Goal: Information Seeking & Learning: Learn about a topic

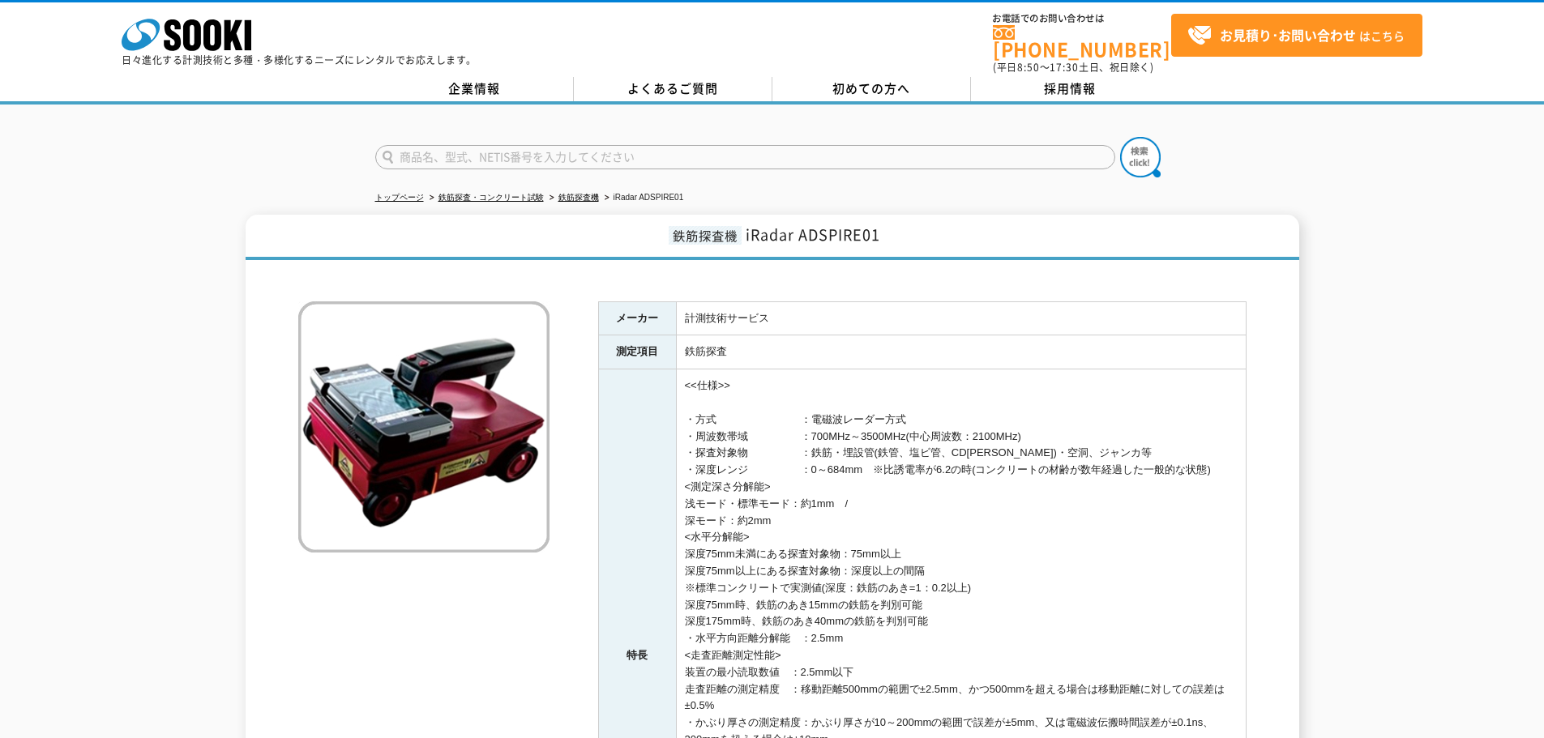
click at [427, 157] on input "text" at bounding box center [745, 157] width 740 height 24
type input "NJJ-200"
click at [1120, 137] on button at bounding box center [1140, 157] width 41 height 41
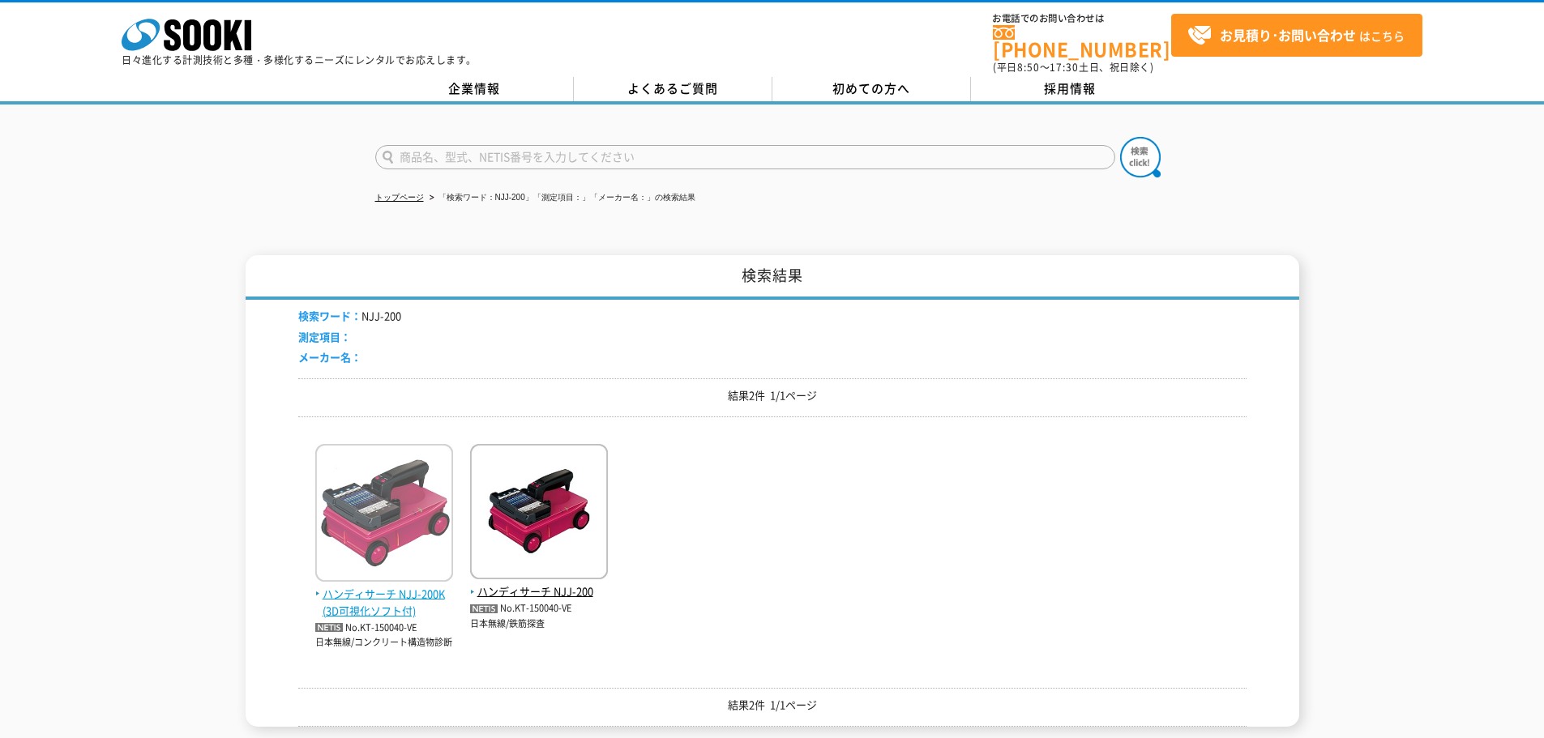
click at [417, 519] on img at bounding box center [384, 515] width 138 height 142
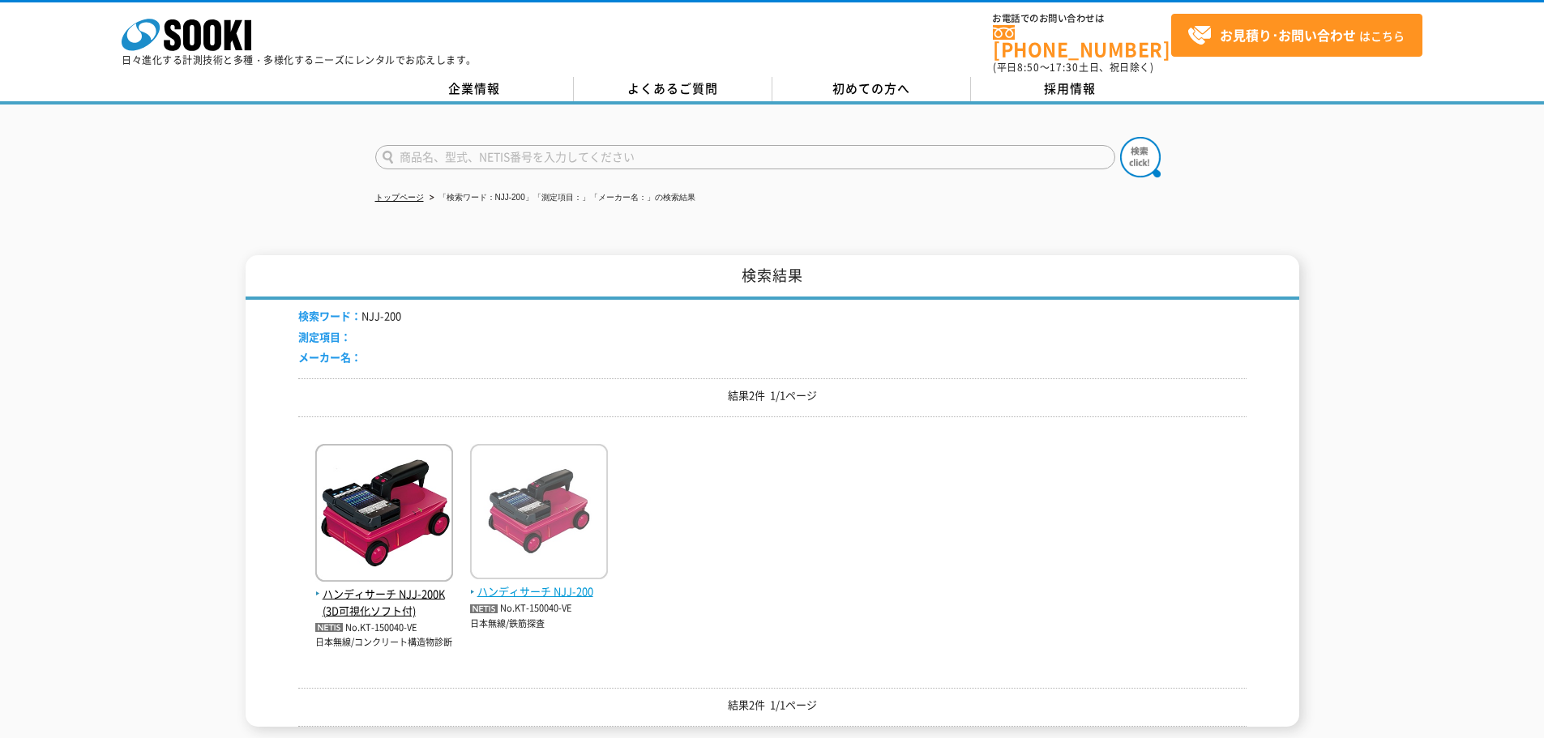
click at [583, 515] on img at bounding box center [539, 513] width 138 height 139
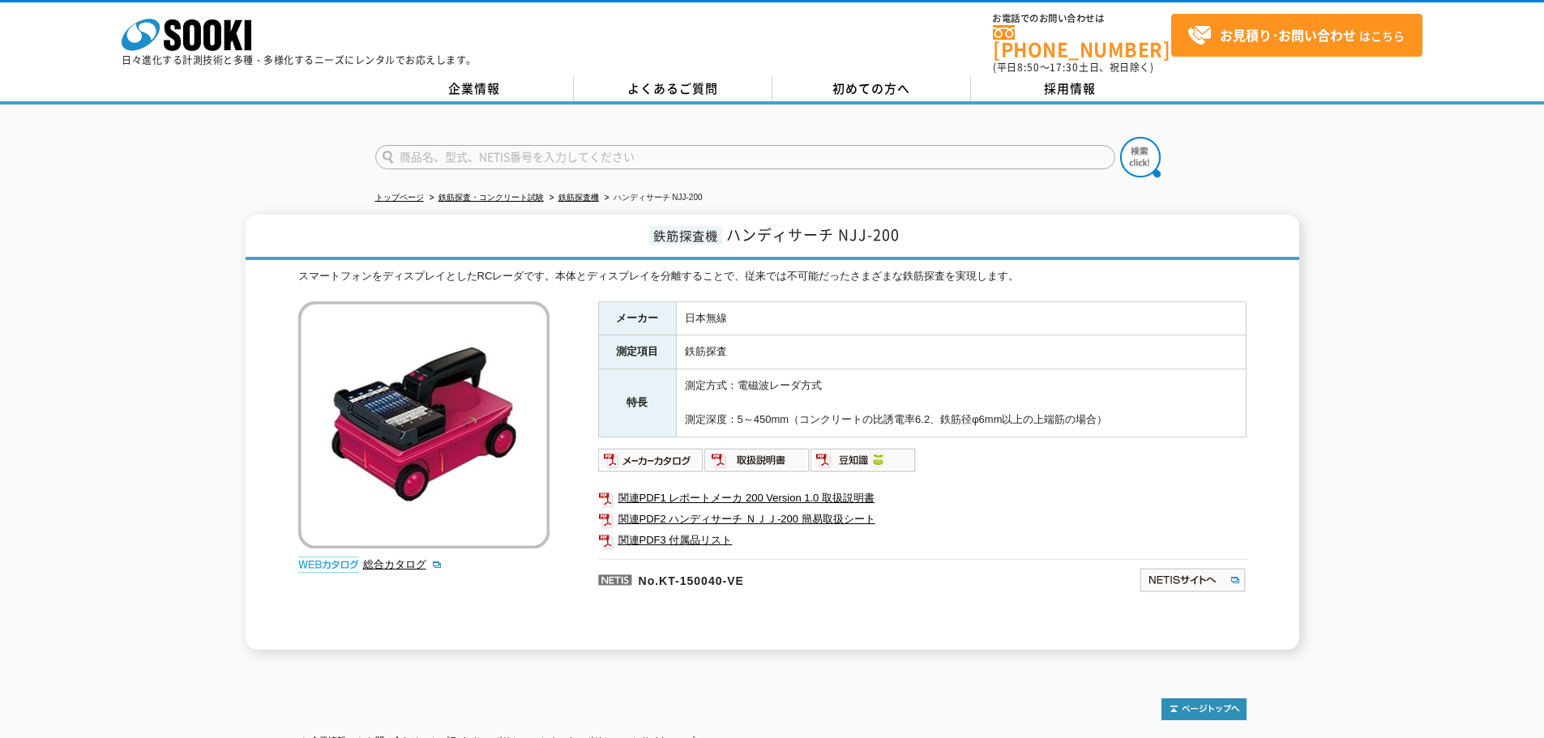
click at [520, 420] on img at bounding box center [423, 424] width 251 height 247
click at [630, 145] on input "text" at bounding box center [745, 157] width 740 height 24
type input "SIR"
click at [1120, 137] on button at bounding box center [1140, 157] width 41 height 41
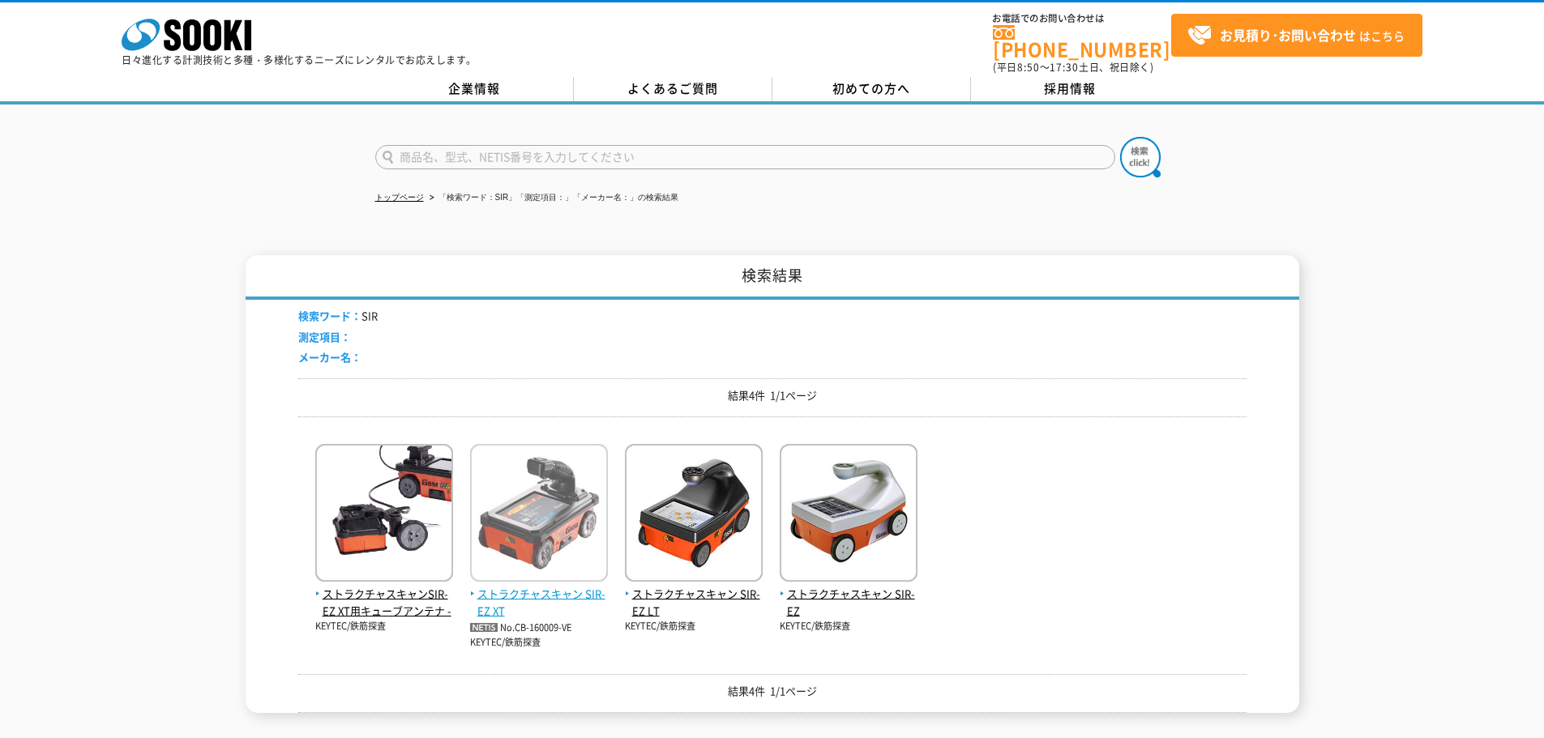
click at [554, 575] on img at bounding box center [539, 515] width 138 height 142
click at [405, 636] on div "ストラクチャスキャンSIR-EZ XT用キューブアンテナ - KEYTEC/鉄筋探査" at bounding box center [384, 547] width 138 height 206
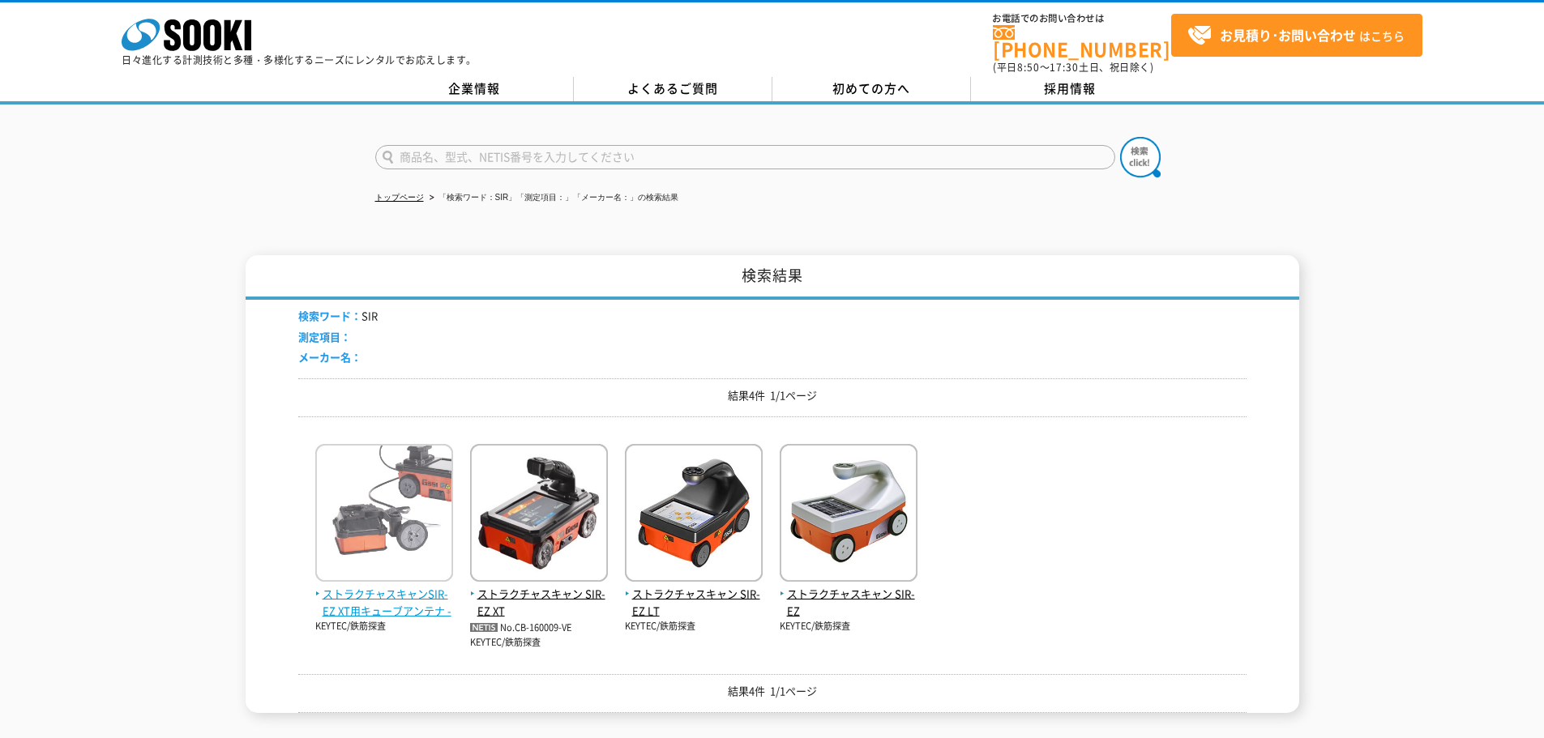
click at [403, 603] on span "ストラクチャスキャンSIR-EZ XT用キューブアンテナ -" at bounding box center [384, 603] width 138 height 34
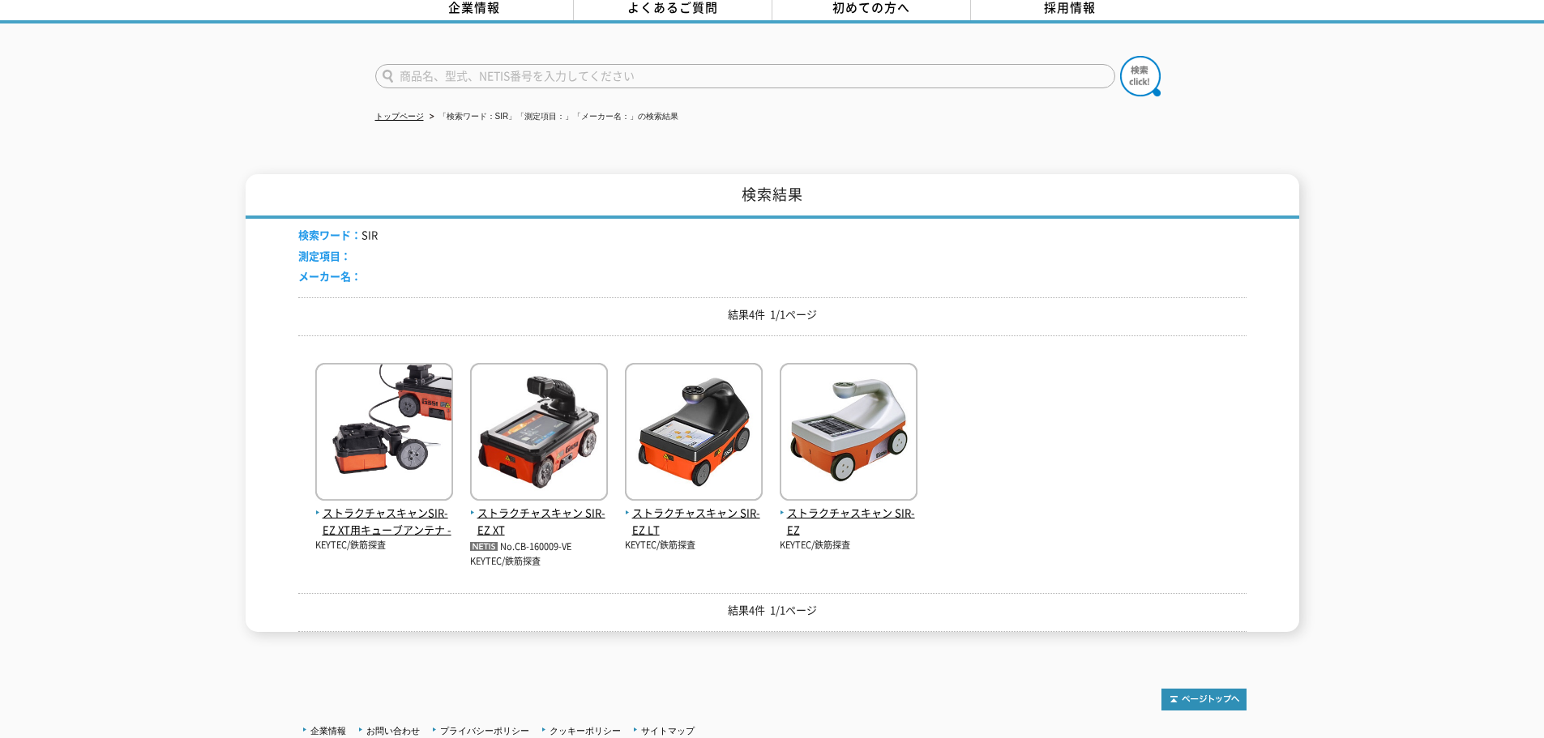
click at [432, 56] on form at bounding box center [772, 78] width 794 height 45
click at [418, 75] on input "text" at bounding box center [745, 76] width 740 height 24
type input "Fle"
click at [1120, 56] on button at bounding box center [1140, 76] width 41 height 41
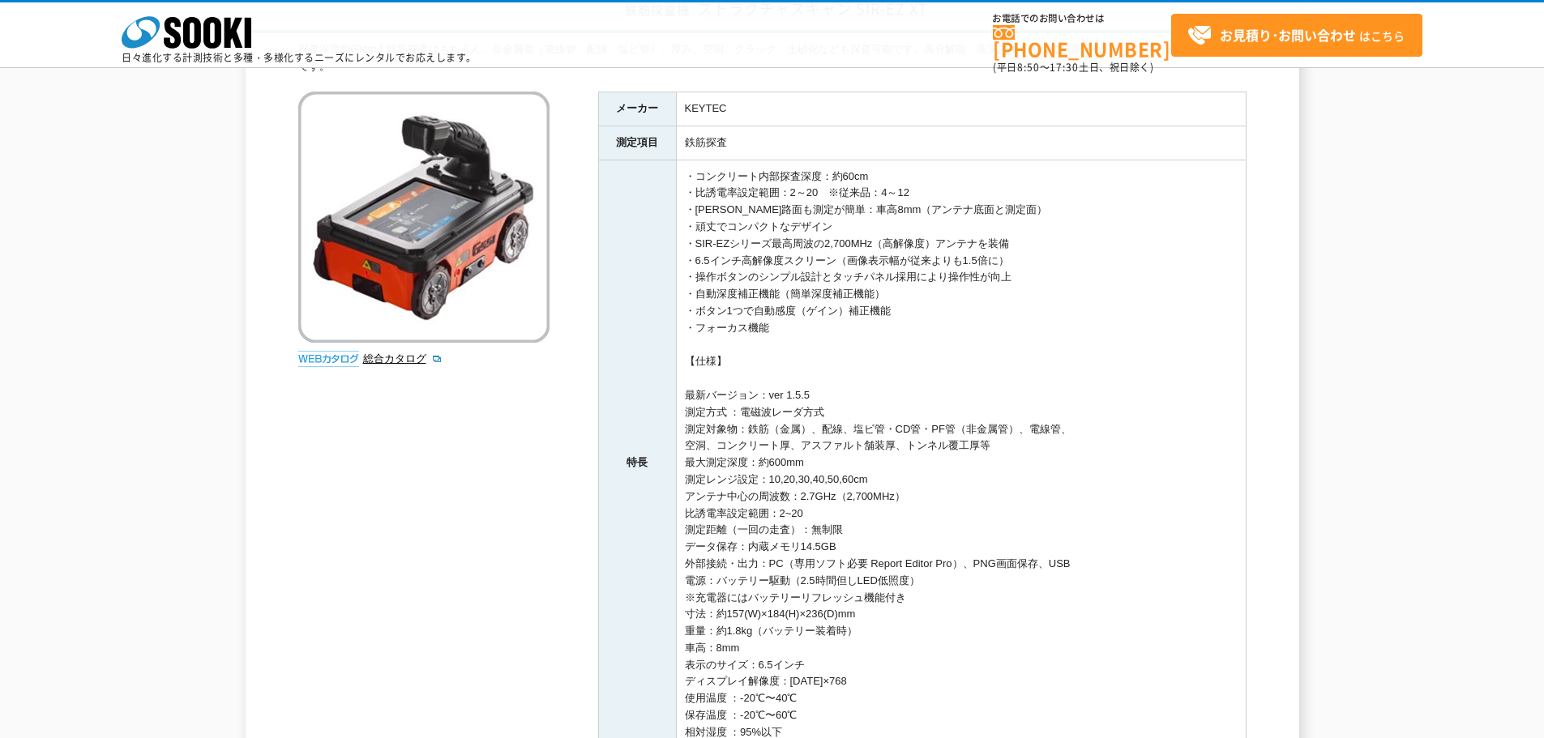
scroll to position [71, 0]
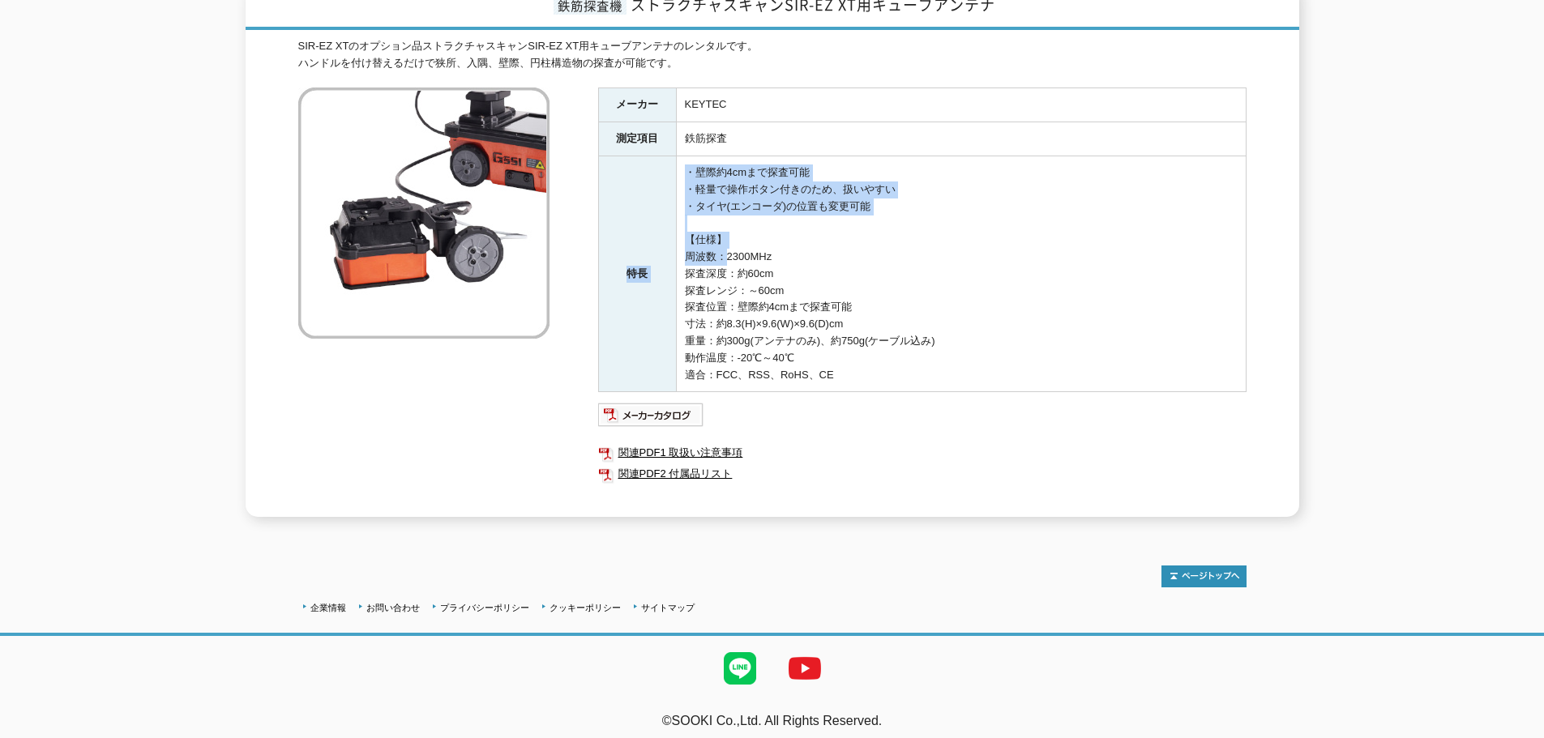
drag, startPoint x: 629, startPoint y: 178, endPoint x: 867, endPoint y: 336, distance: 285.5
click at [868, 328] on tr "特長 ・壁際約4cmまで探査可能 ・軽量で操作ボタン付きのため、扱いやすい ・タイヤ(エンコーダ)の位置も変更可能 【仕様】 周波数：2300MHz 探査深度…" at bounding box center [922, 274] width 648 height 236
click at [865, 336] on td "・壁際約4cmまで探査可能 ・軽量で操作ボタン付きのため、扱いやすい ・タイヤ(エンコーダ)の位置も変更可能 【仕様】 周波数：2300MHz 探査深度：約6…" at bounding box center [961, 274] width 570 height 236
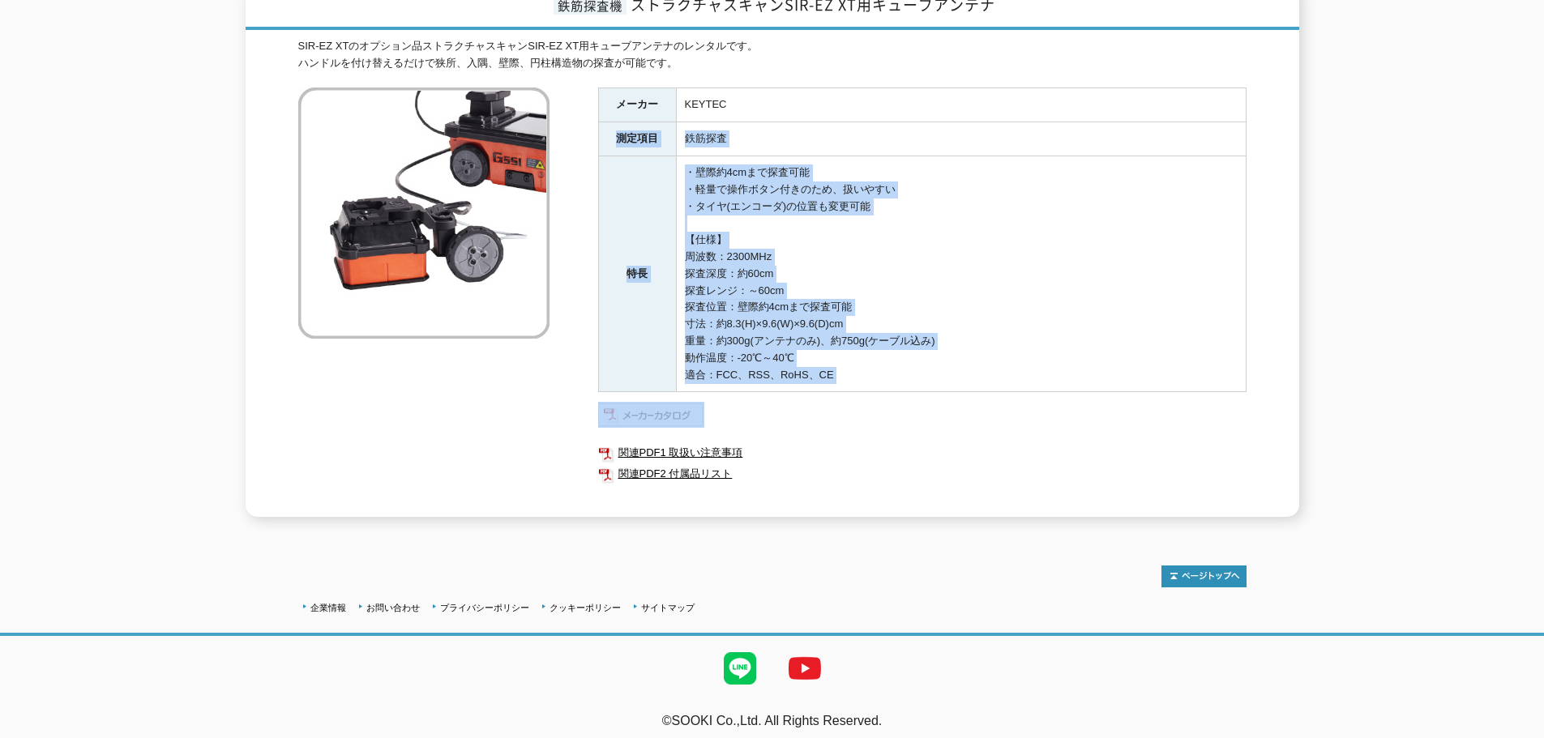
drag, startPoint x: 908, startPoint y: 391, endPoint x: 884, endPoint y: 80, distance: 311.3
click at [884, 88] on div "メーカー KEYTEC 測定項目 鉄筋探査 特長 ・壁際約4cmまで探査可能 ・軽量で操作ボタン付きのため、扱いやすい ・タイヤ(エンコーダ)の位置も変更可能…" at bounding box center [922, 303] width 648 height 430
click at [884, 88] on td "KEYTEC" at bounding box center [961, 105] width 570 height 34
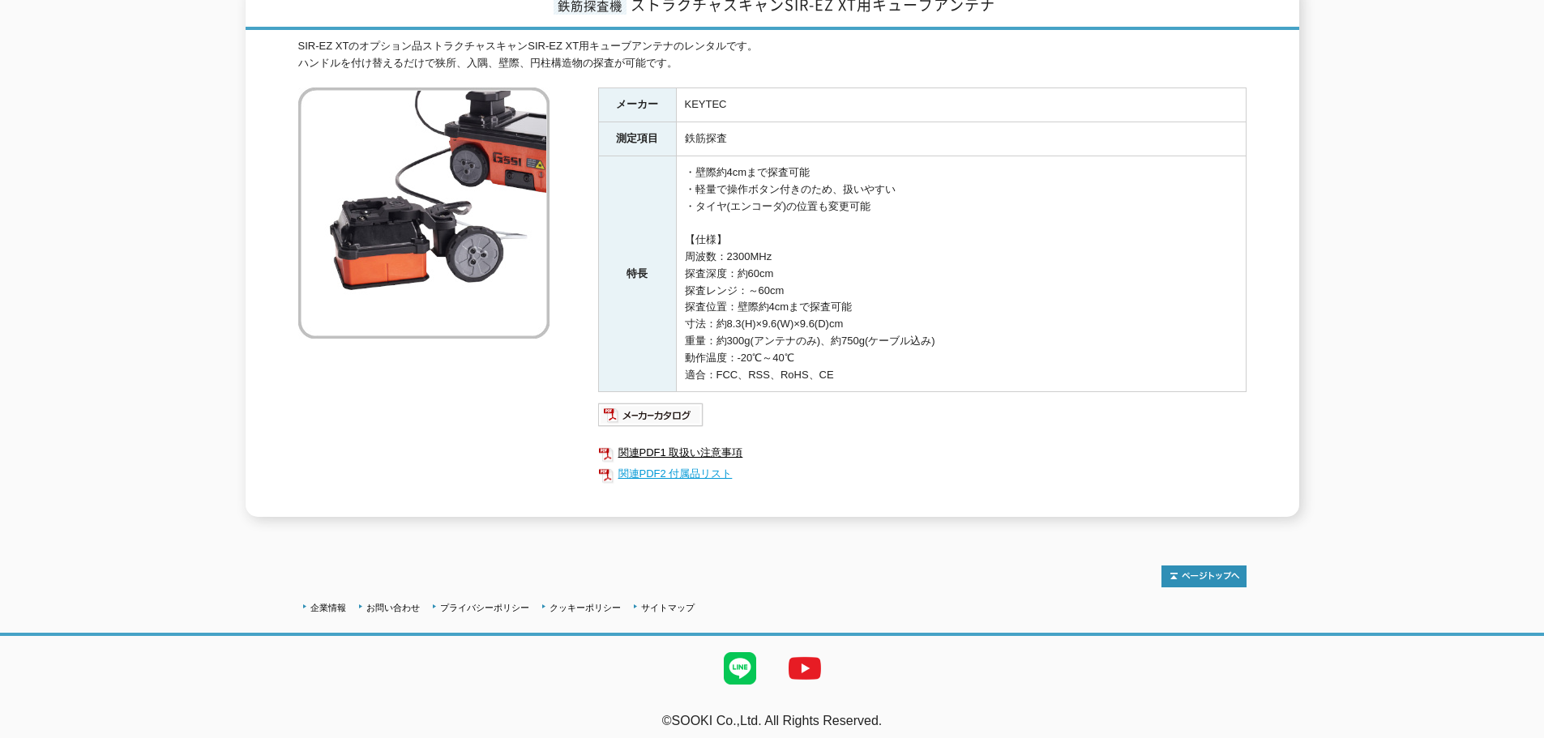
drag, startPoint x: 884, startPoint y: 80, endPoint x: 884, endPoint y: 458, distance: 377.6
click at [884, 458] on div "メーカー KEYTEC 測定項目 鉄筋探査 特長 ・壁際約4cmまで探査可能 ・軽量で操作ボタン付きのため、扱いやすい ・タイヤ(エンコーダ)の位置も変更可能…" at bounding box center [922, 303] width 648 height 430
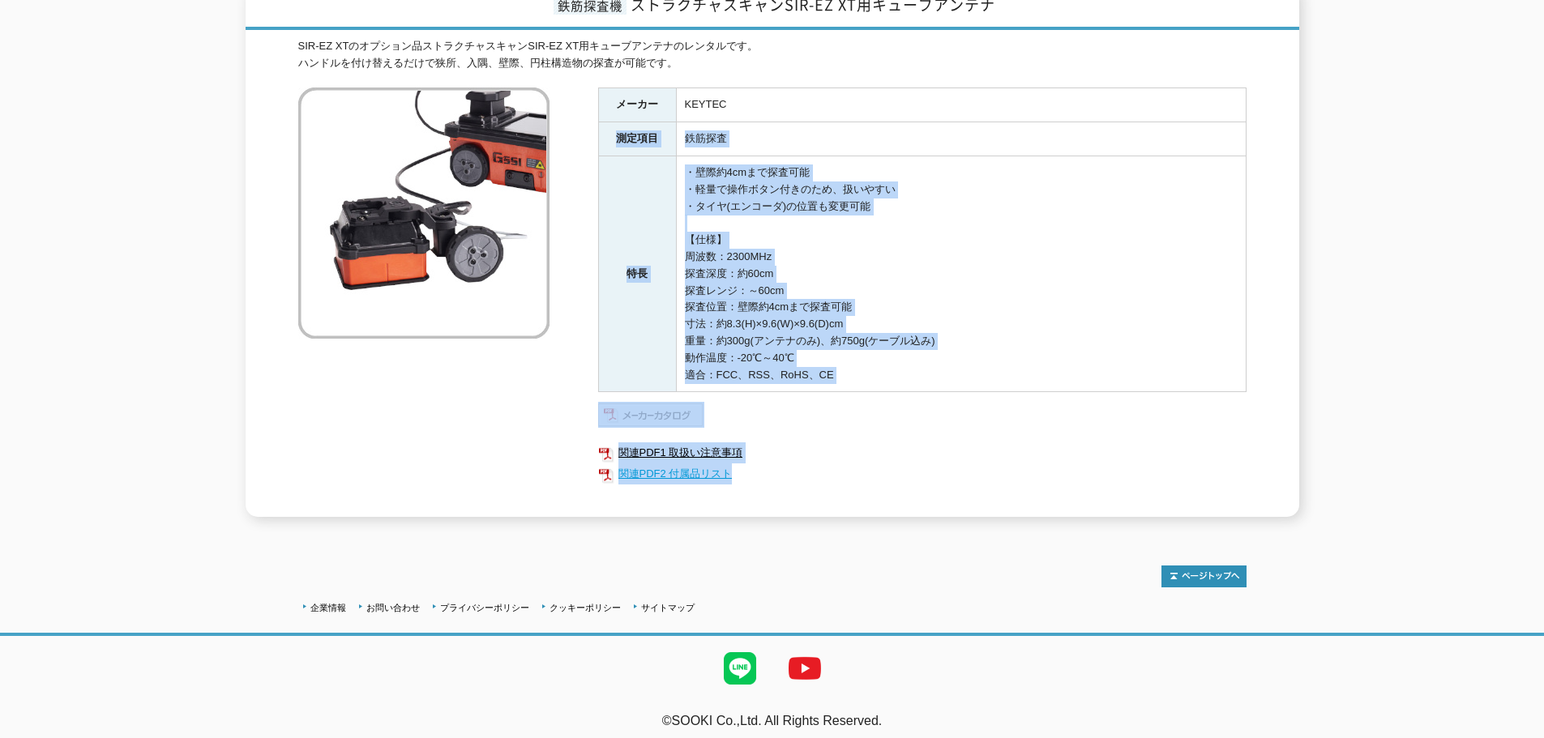
click at [884, 464] on link "関連PDF2 付属品リスト" at bounding box center [922, 474] width 648 height 21
click at [858, 156] on td "・壁際約4cmまで探査可能 ・軽量で操作ボタン付きのため、扱いやすい ・タイヤ(エンコーダ)の位置も変更可能 【仕様】 周波数：2300MHz 探査深度：約6…" at bounding box center [961, 274] width 570 height 236
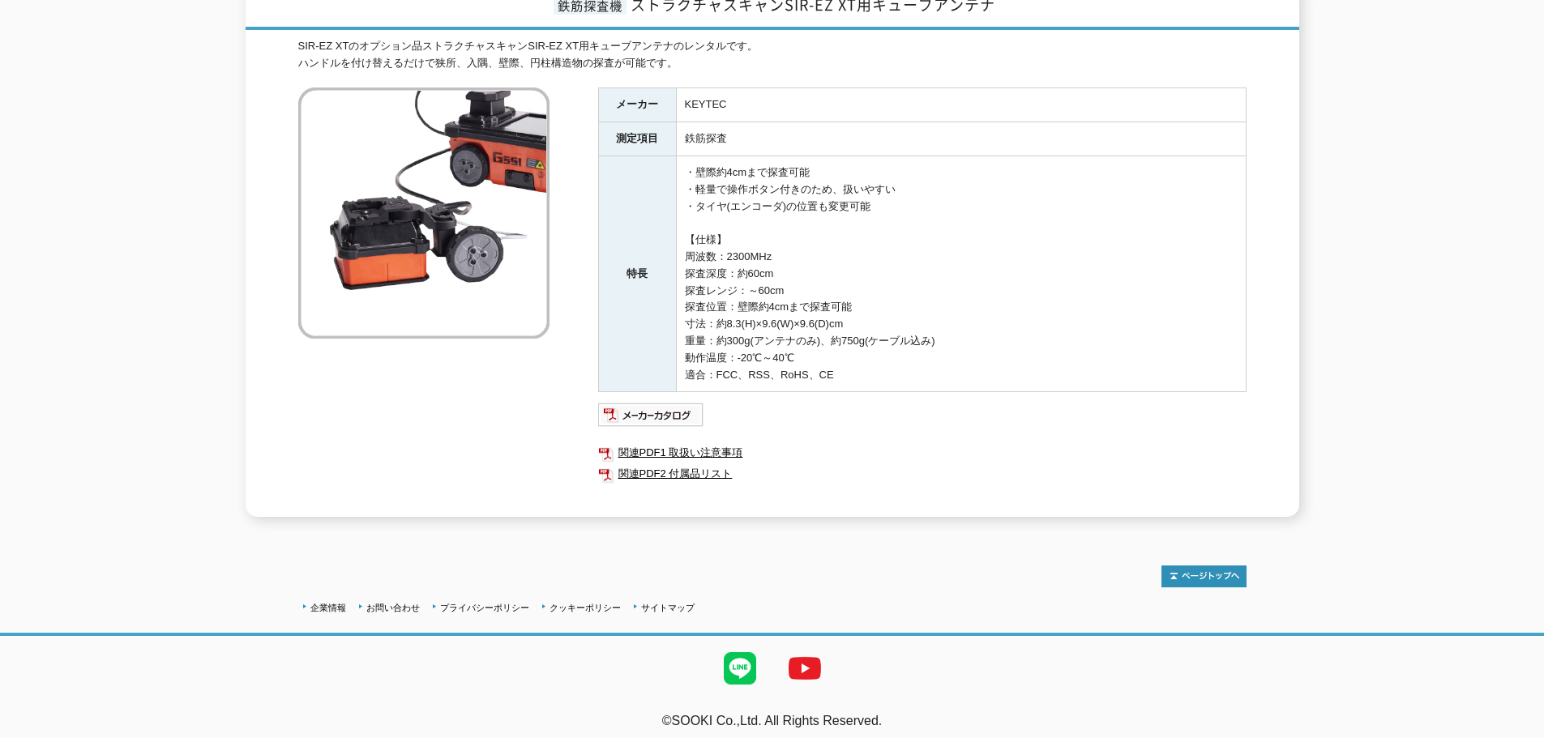
drag, startPoint x: 853, startPoint y: 134, endPoint x: 880, endPoint y: 355, distance: 222.8
click at [880, 355] on tbody "メーカー KEYTEC 測定項目 鉄筋探査 特長 ・壁際約4cmまで探査可能 ・軽量で操作ボタン付きのため、扱いやすい ・タイヤ(エンコーダ)の位置も変更可能…" at bounding box center [922, 240] width 648 height 304
click at [880, 355] on td "・壁際約4cmまで探査可能 ・軽量で操作ボタン付きのため、扱いやすい ・タイヤ(エンコーダ)の位置も変更可能 【仕様】 周波数：2300MHz 探査深度：約6…" at bounding box center [961, 274] width 570 height 236
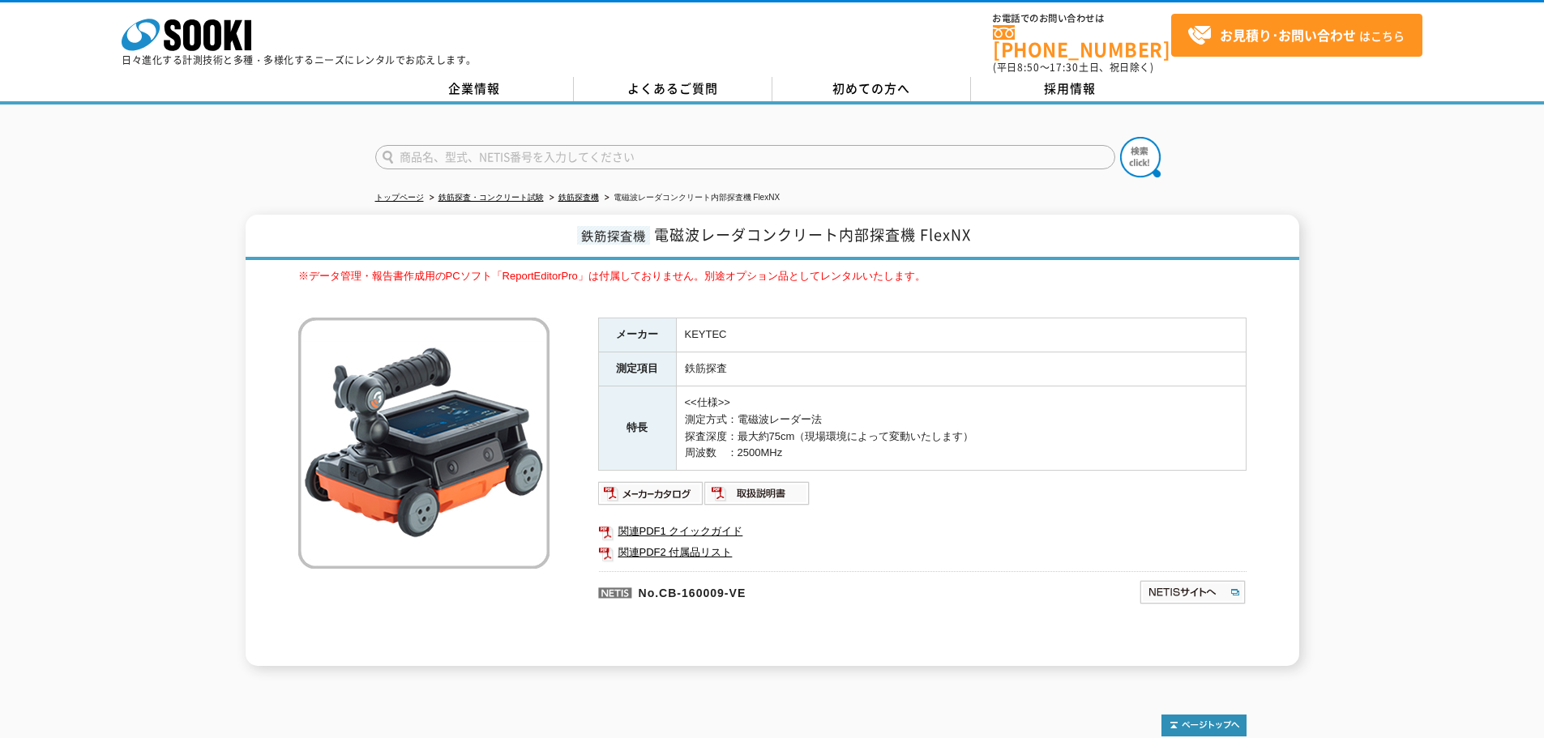
click at [1090, 421] on td "<<仕様>> 測定方式：電磁波レーダー法 探査深度：最大約75cm（現場環境によって変動いたします） 周波数　：2500MHz" at bounding box center [961, 429] width 570 height 84
drag, startPoint x: 502, startPoint y: 131, endPoint x: 489, endPoint y: 143, distance: 18.4
click at [500, 137] on form at bounding box center [772, 159] width 794 height 45
click at [489, 145] on input "text" at bounding box center [745, 157] width 740 height 24
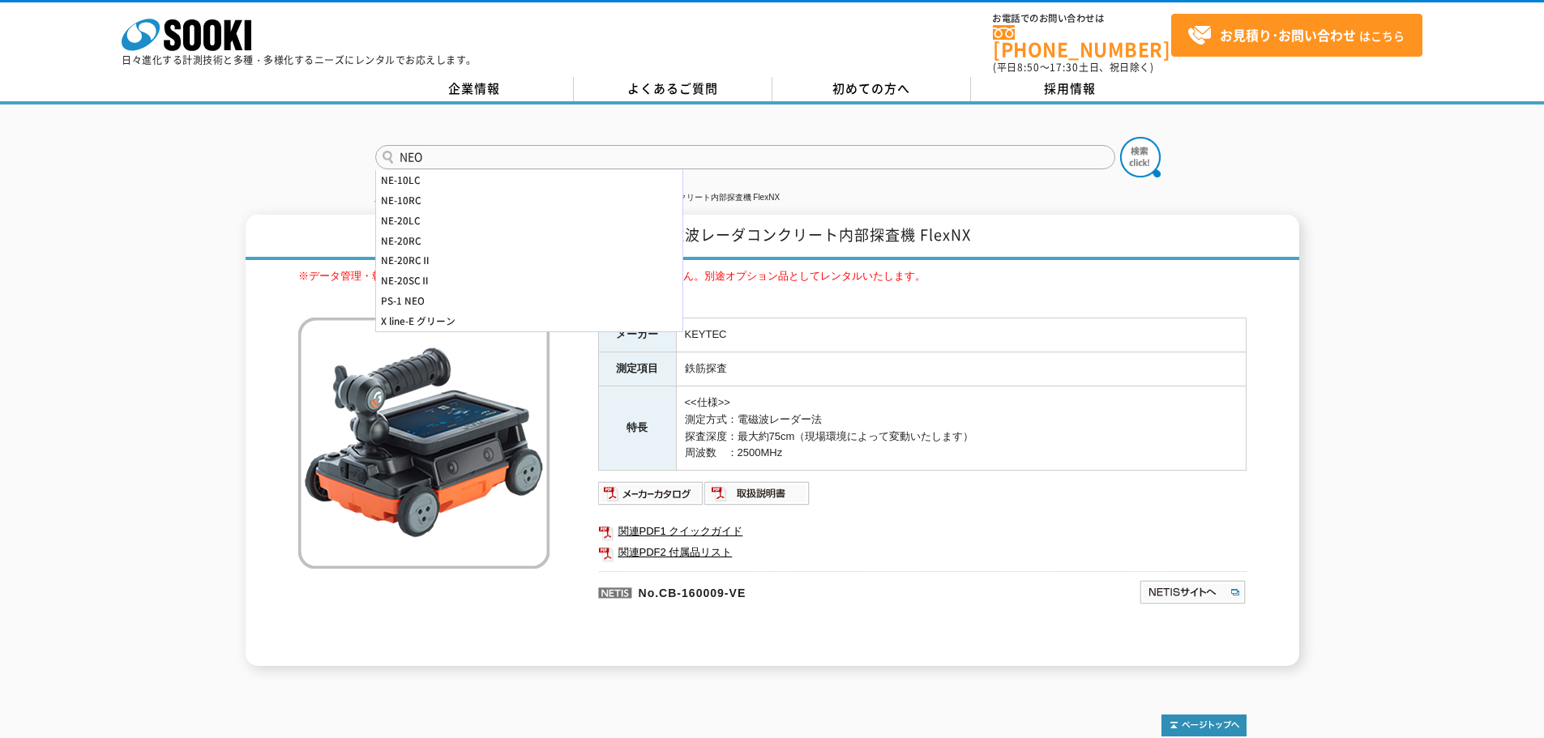
type input "NEO"
click at [1120, 137] on button at bounding box center [1140, 157] width 41 height 41
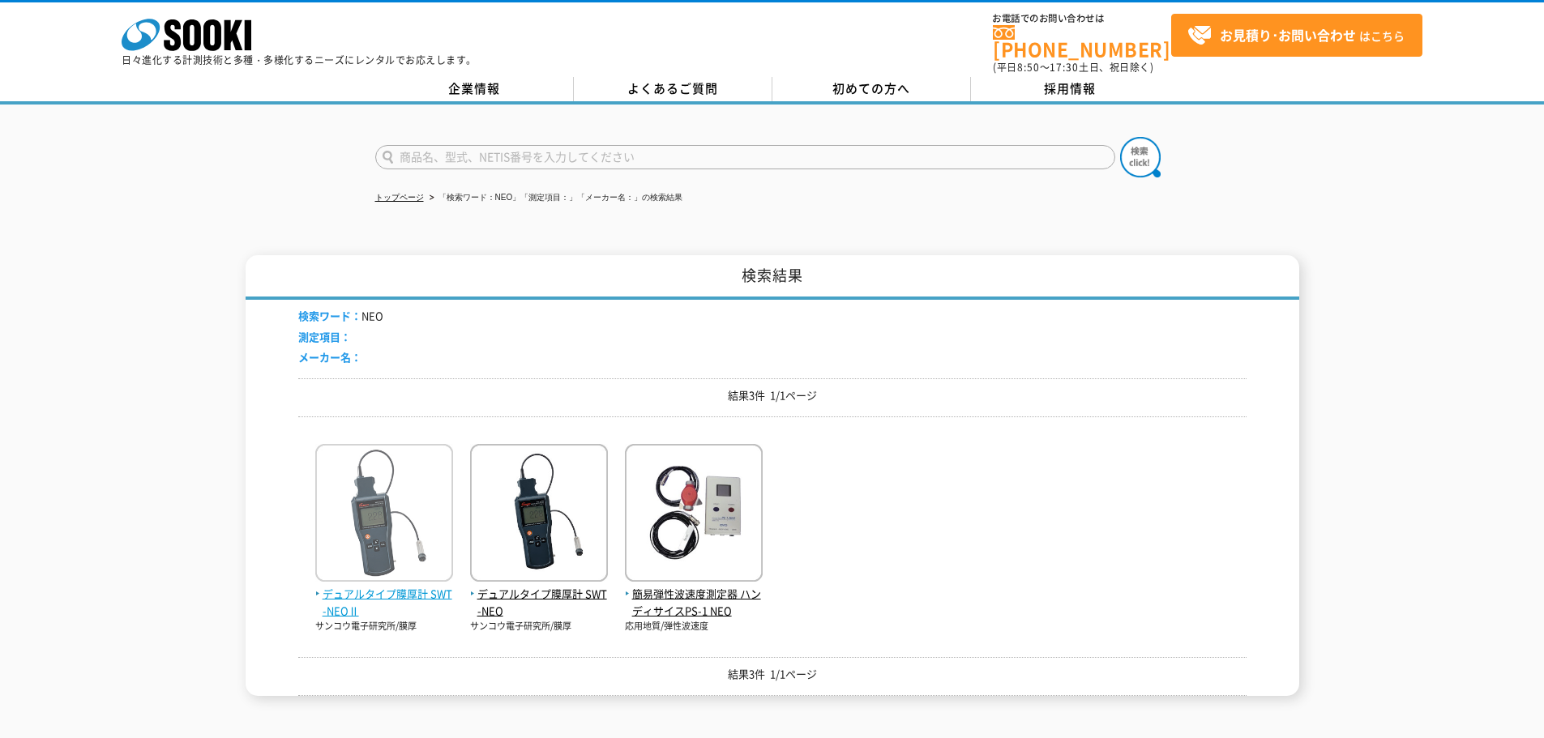
click at [379, 569] on img at bounding box center [384, 515] width 138 height 142
click at [393, 541] on img at bounding box center [384, 515] width 138 height 142
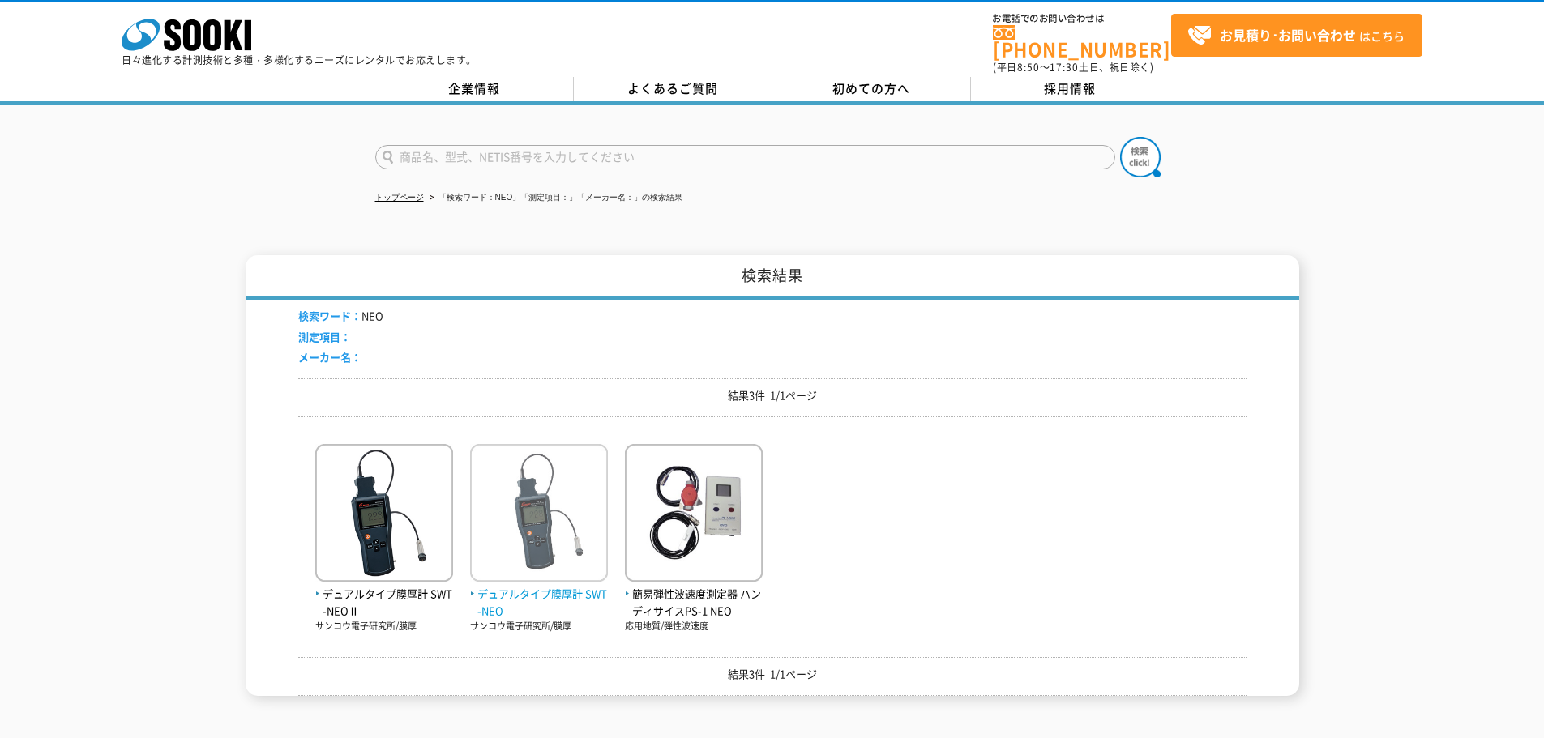
click at [541, 478] on img at bounding box center [539, 515] width 138 height 142
click at [566, 563] on img at bounding box center [539, 515] width 138 height 142
click at [556, 589] on span "デュアルタイプ膜厚計 SWT-NEO" at bounding box center [539, 603] width 138 height 34
click at [1008, 391] on p "結果3件 1/1ページ" at bounding box center [772, 395] width 948 height 17
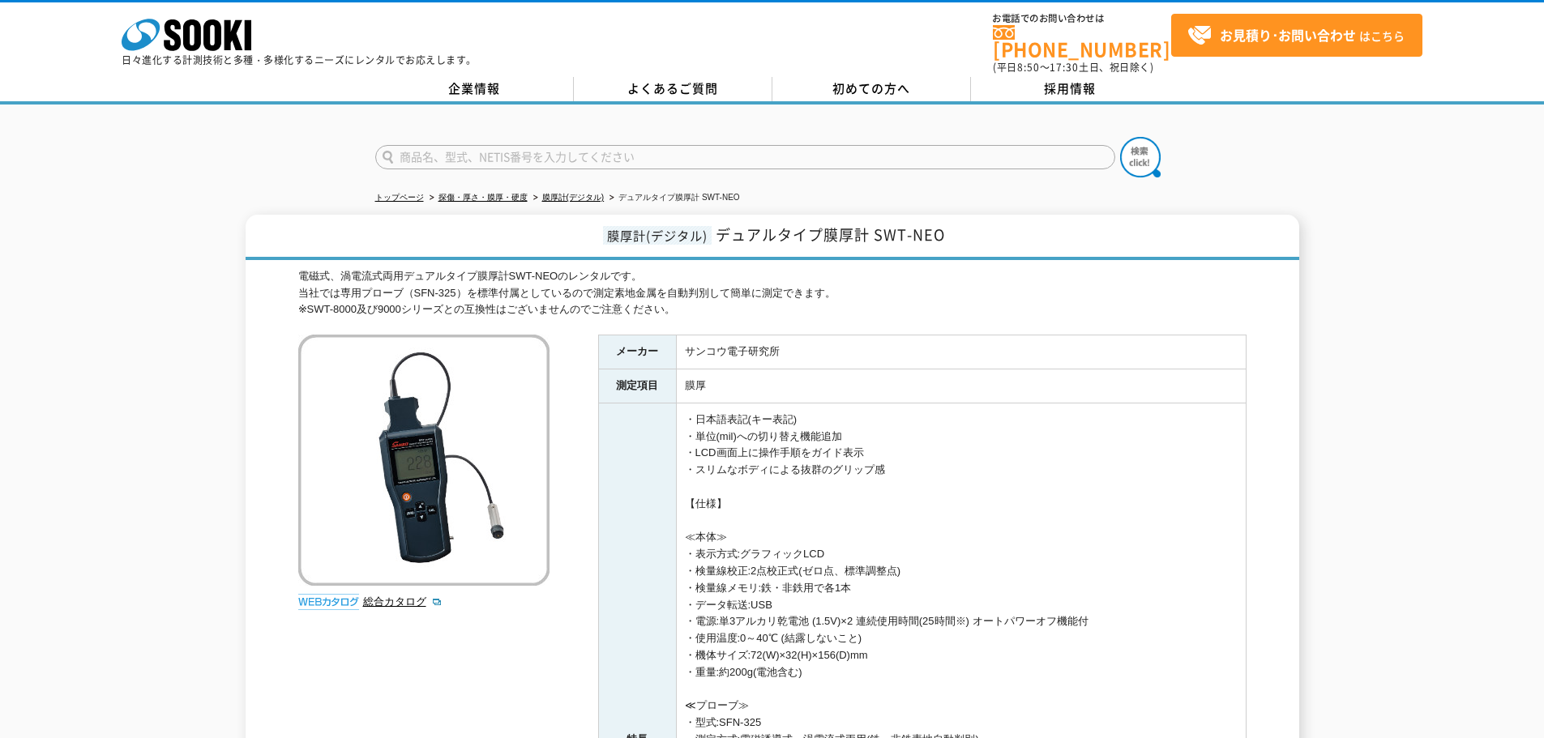
click at [536, 156] on input "text" at bounding box center [745, 157] width 740 height 24
type input "9200"
click at [1120, 137] on button at bounding box center [1140, 157] width 41 height 41
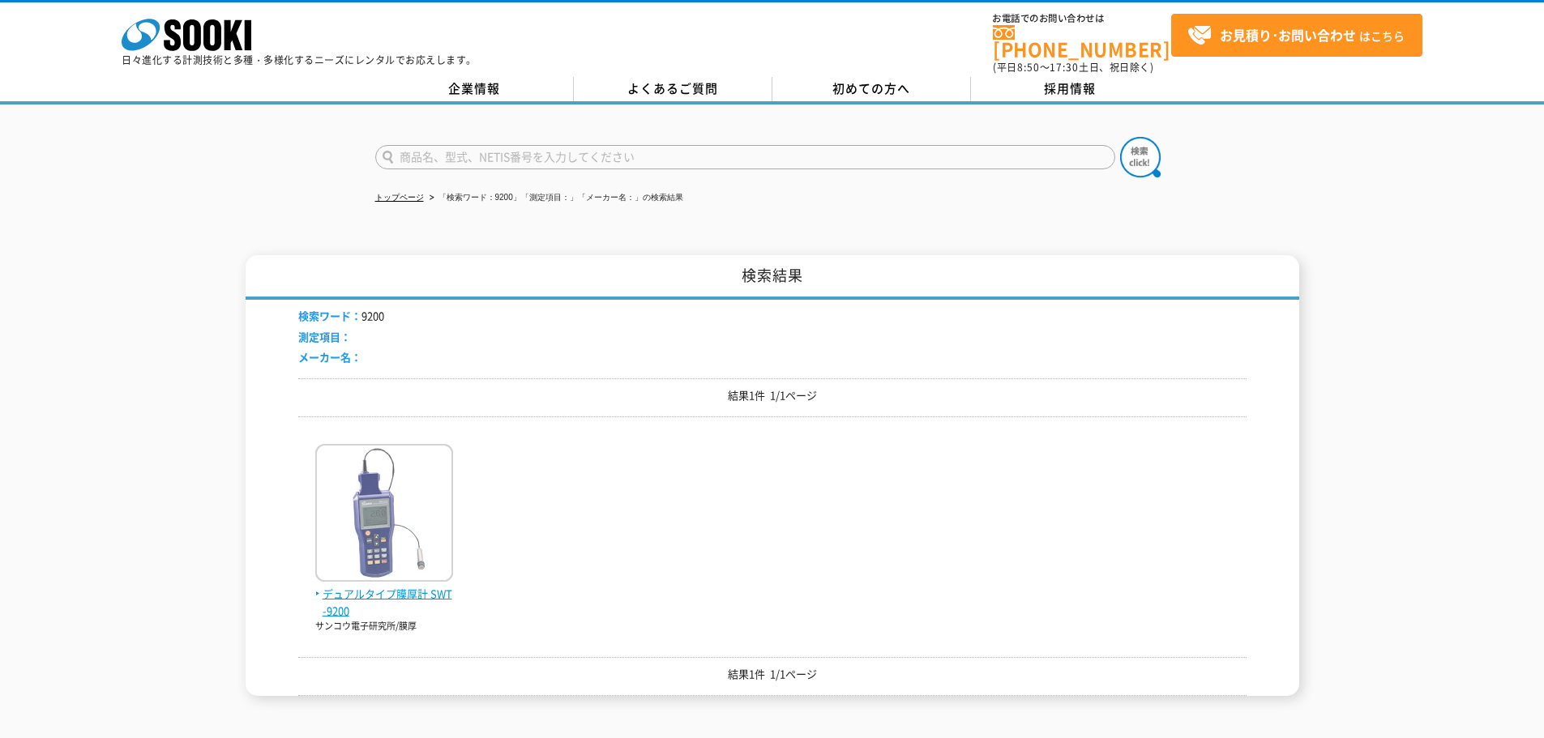
click at [361, 511] on img at bounding box center [384, 515] width 138 height 142
click at [360, 573] on img at bounding box center [384, 515] width 138 height 142
click at [353, 635] on div "検索ワード： 9200 測定項目： メーカー名： 結果1件 1/1ページ デュアルタイプ膜厚計 SWT-9200 サンコウ電子研究所/膜厚 結果1件 1/1ペ…" at bounding box center [772, 498] width 948 height 396
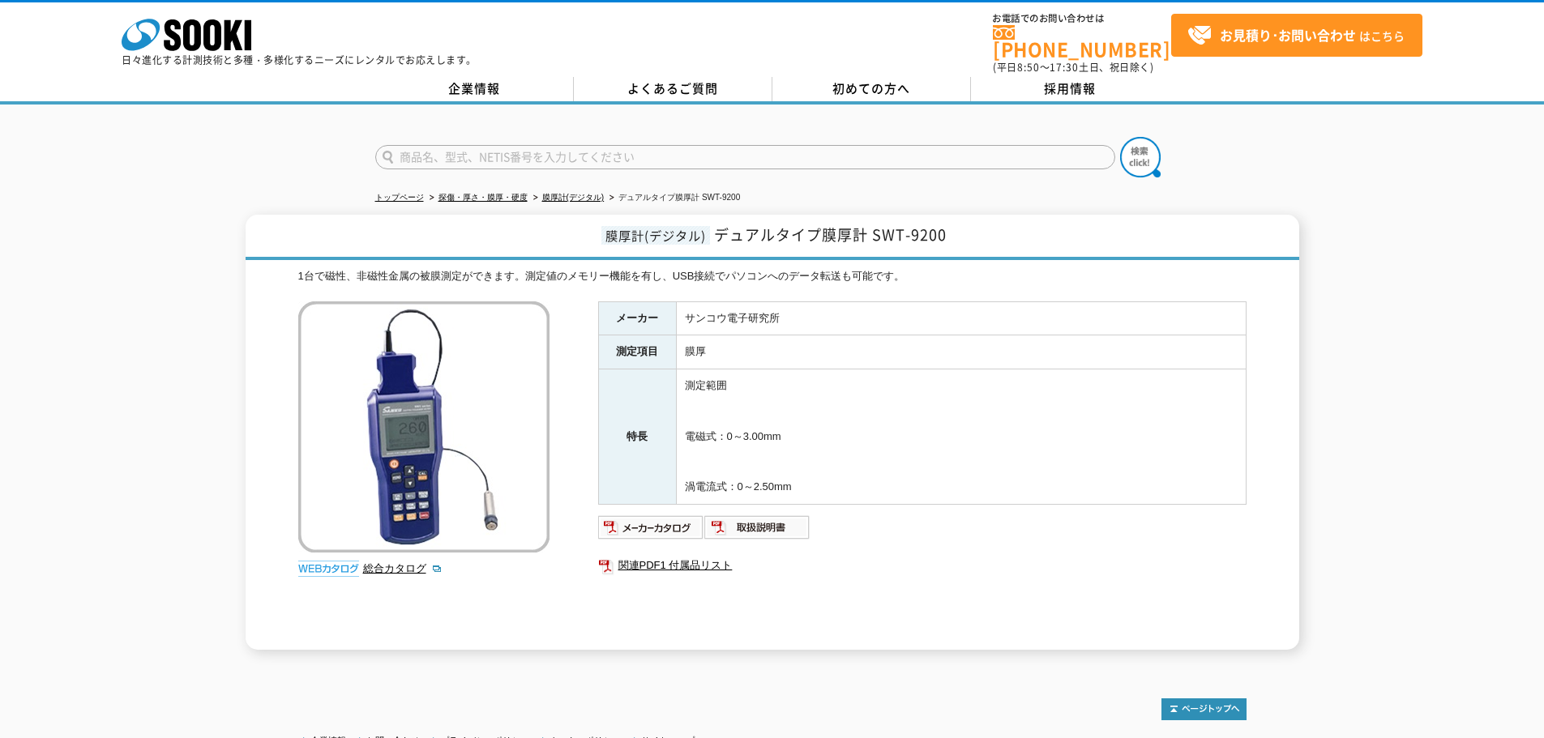
scroll to position [81, 0]
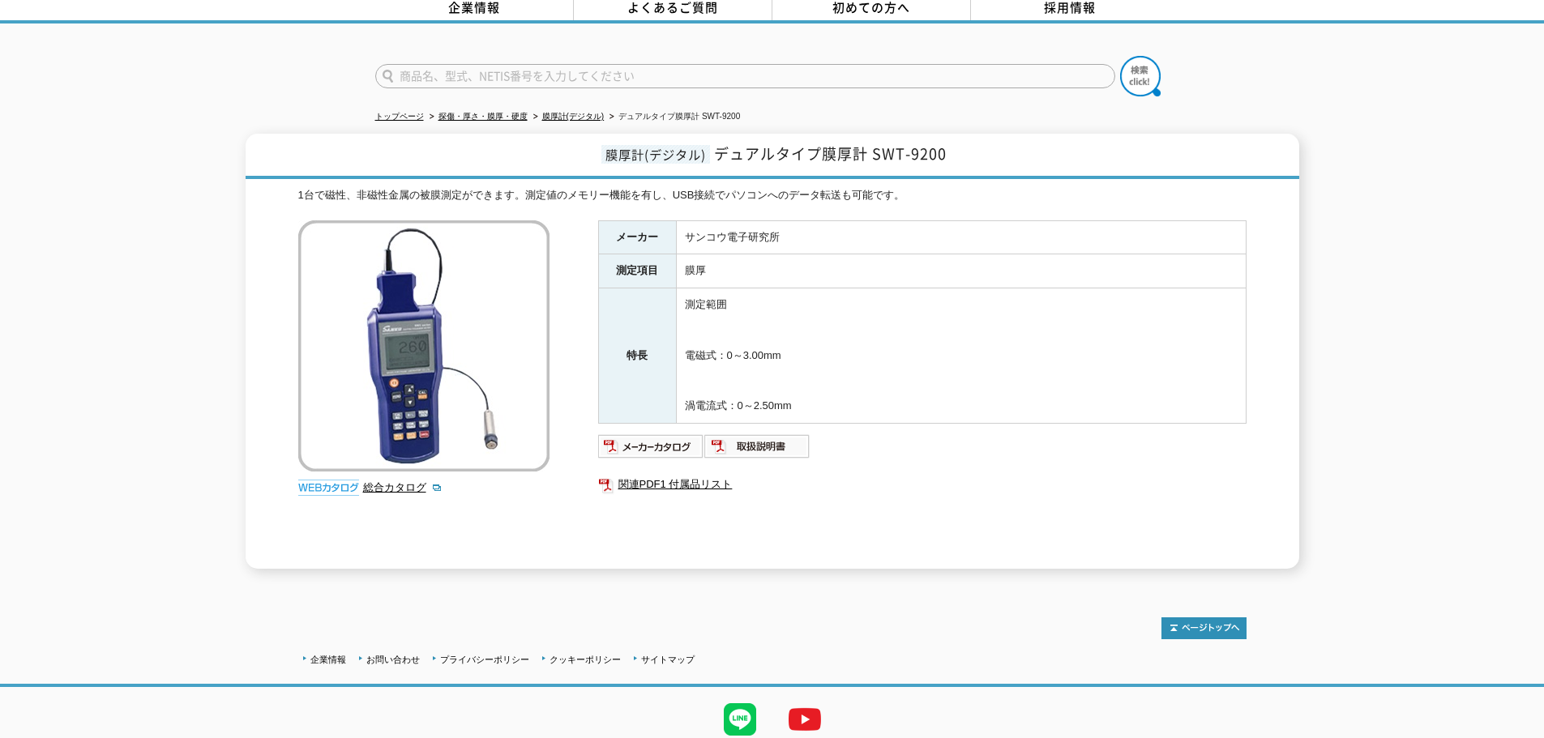
click at [520, 64] on input "text" at bounding box center [745, 76] width 740 height 24
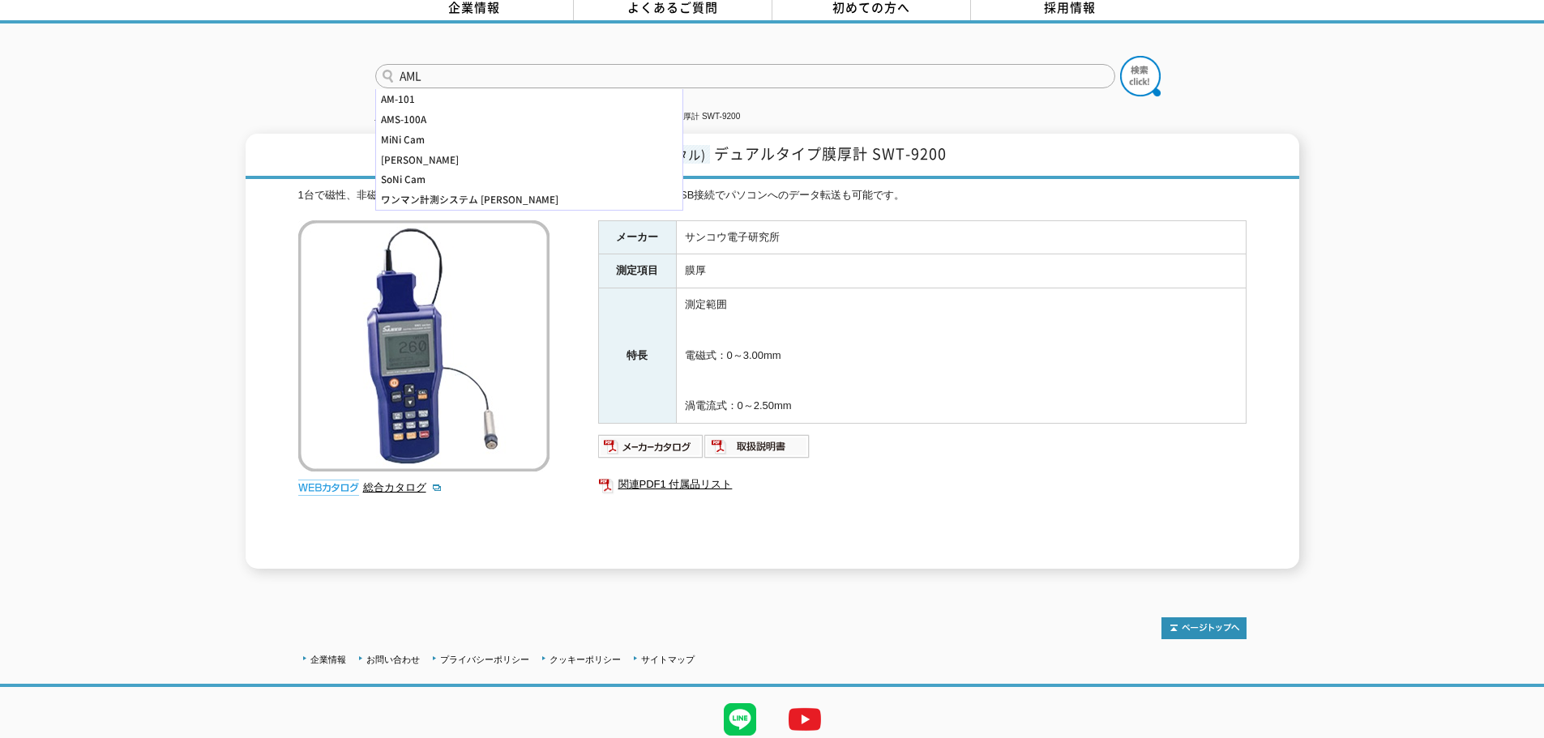
type input "AML"
click at [1120, 56] on button at bounding box center [1140, 76] width 41 height 41
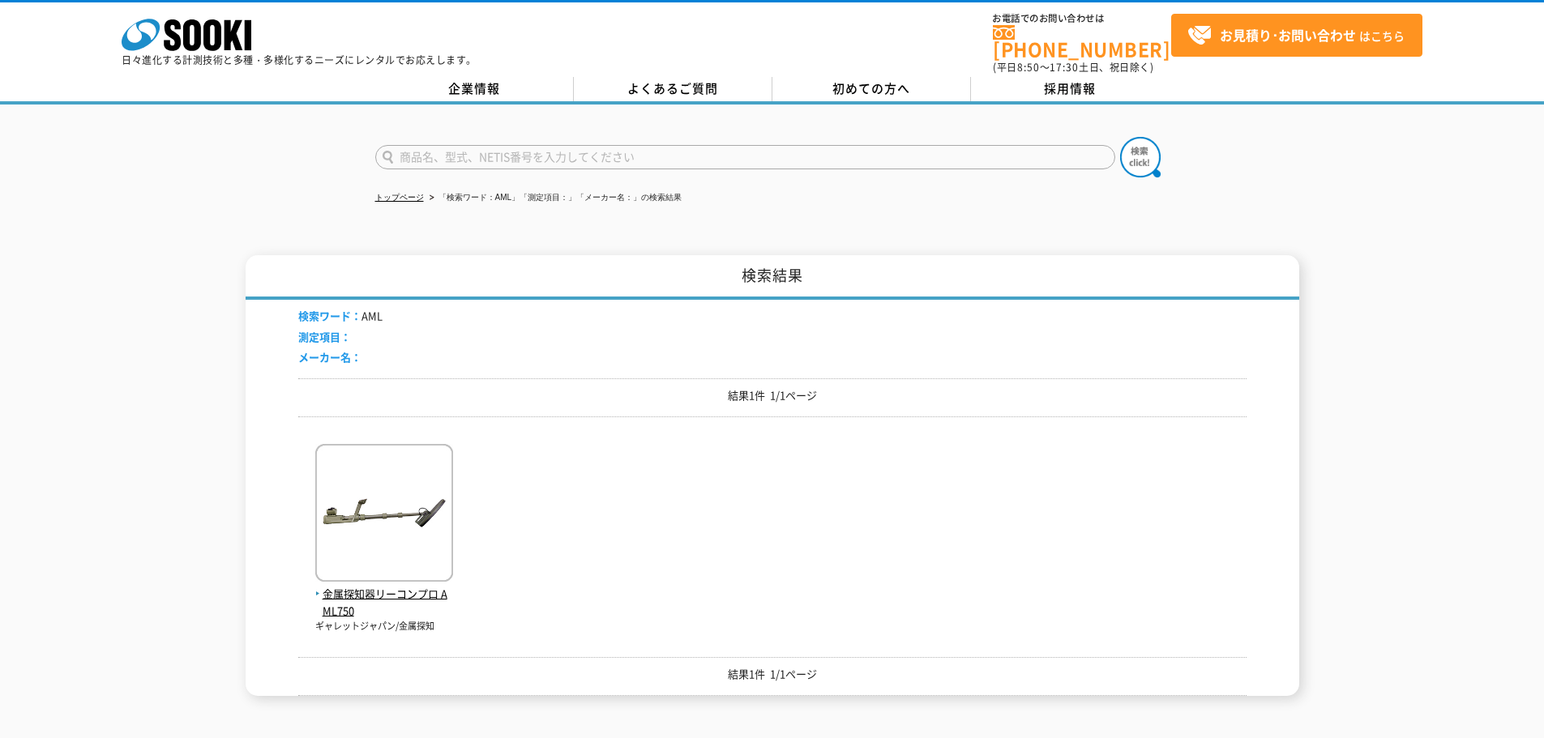
click at [626, 491] on div "金属探知器リーコンプロ AML750 ギャレットジャパン/金属探知" at bounding box center [772, 531] width 948 height 203
click at [470, 155] on input "text" at bounding box center [745, 157] width 740 height 24
type input "シェラ"
click at [1120, 137] on button at bounding box center [1140, 157] width 41 height 41
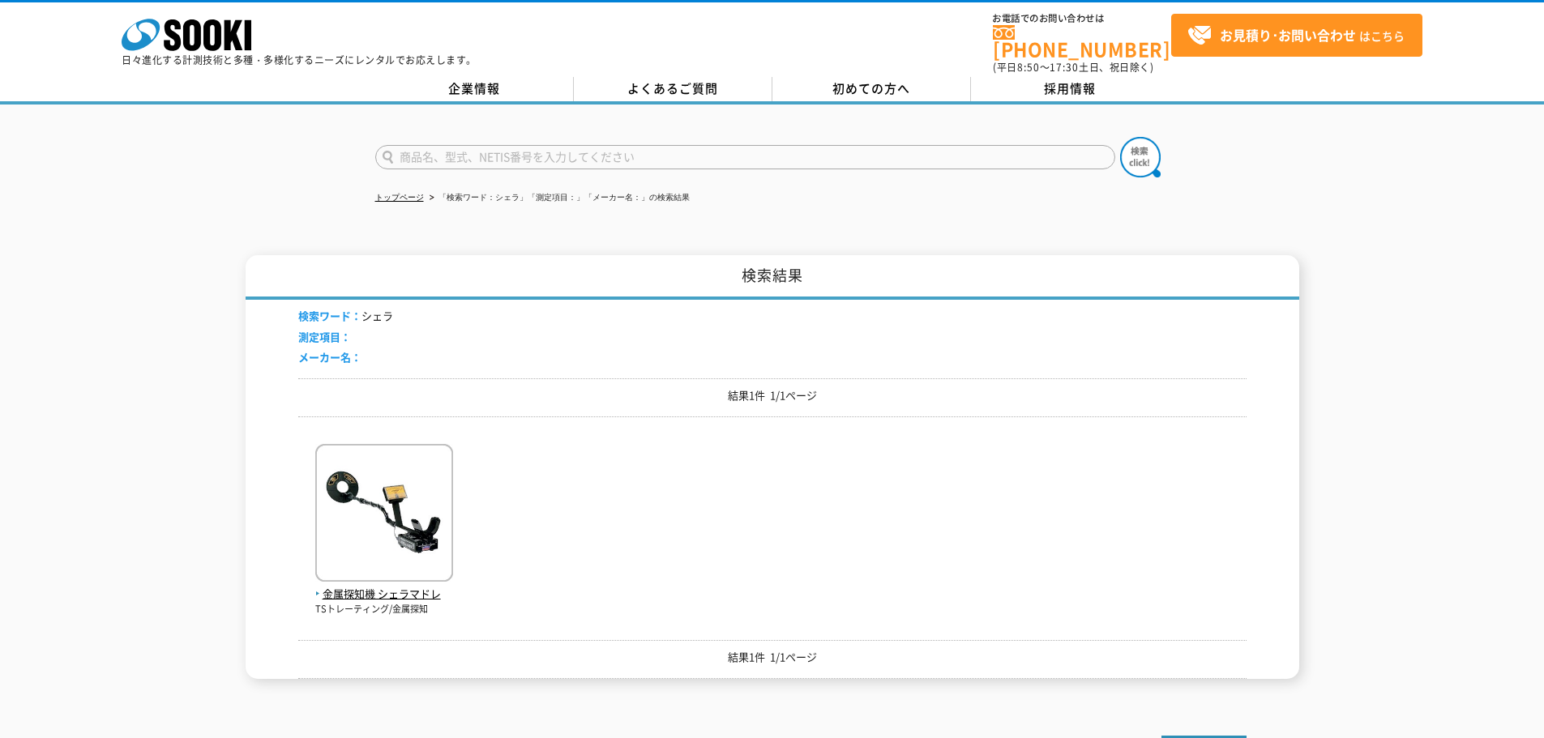
click at [533, 137] on form at bounding box center [772, 159] width 794 height 45
click at [528, 145] on input "text" at bounding box center [745, 157] width 740 height 24
type input "520"
click at [1120, 137] on button at bounding box center [1140, 157] width 41 height 41
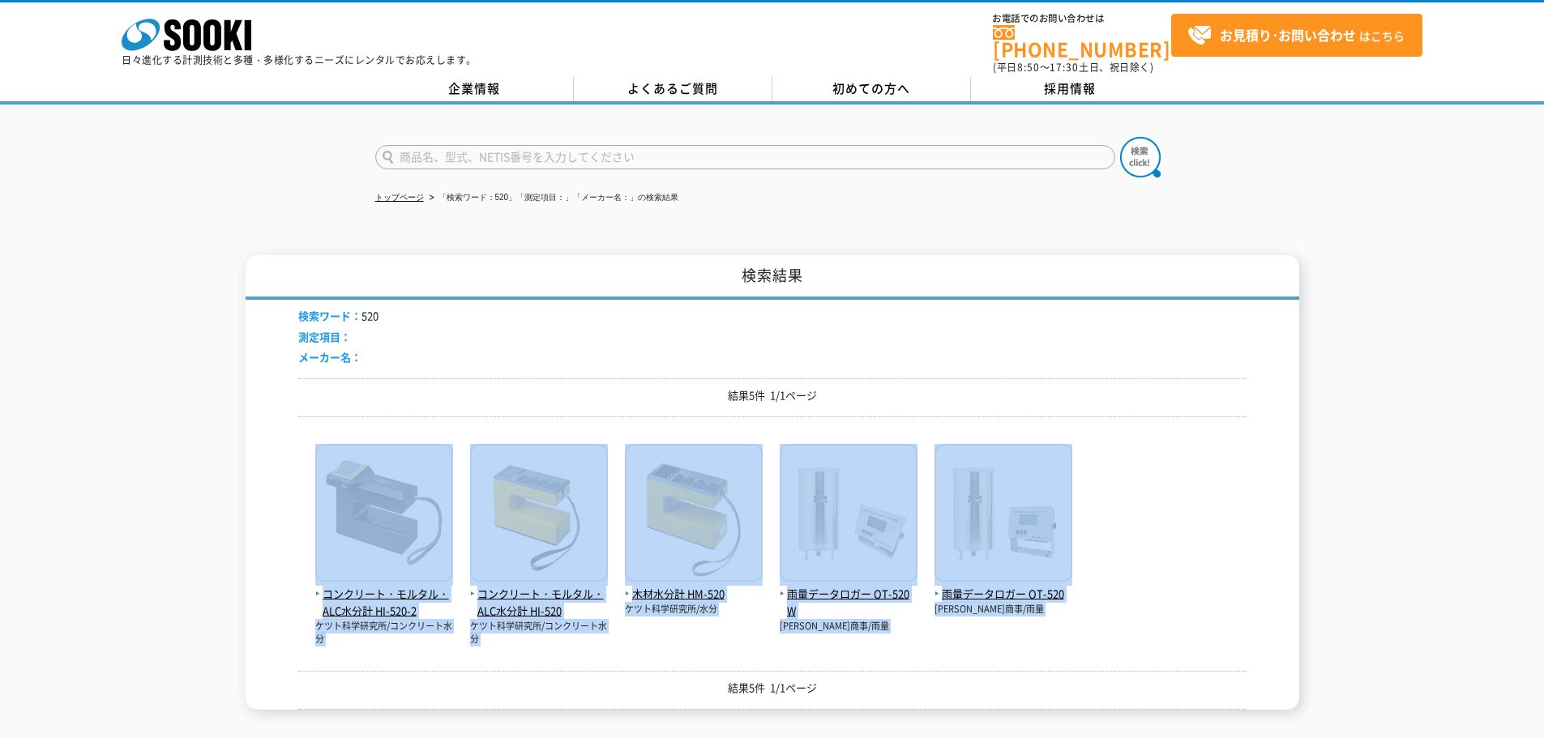
drag, startPoint x: 515, startPoint y: 638, endPoint x: 147, endPoint y: 485, distance: 398.2
click at [141, 477] on div "検索結果 検索ワード： 520 測定項目： メーカー名： 結果5件 1/1ページ コンクリート・モルタル・ALC水分計 HI-520-2 ケツト科学研究所/コ…" at bounding box center [772, 482] width 1544 height 455
click at [162, 493] on div "検索結果 検索ワード： 520 測定項目： メーカー名： 結果5件 1/1ページ コンクリート・モルタル・ALC水分計 HI-520-2 ケツト科学研究所/コ…" at bounding box center [772, 482] width 1544 height 455
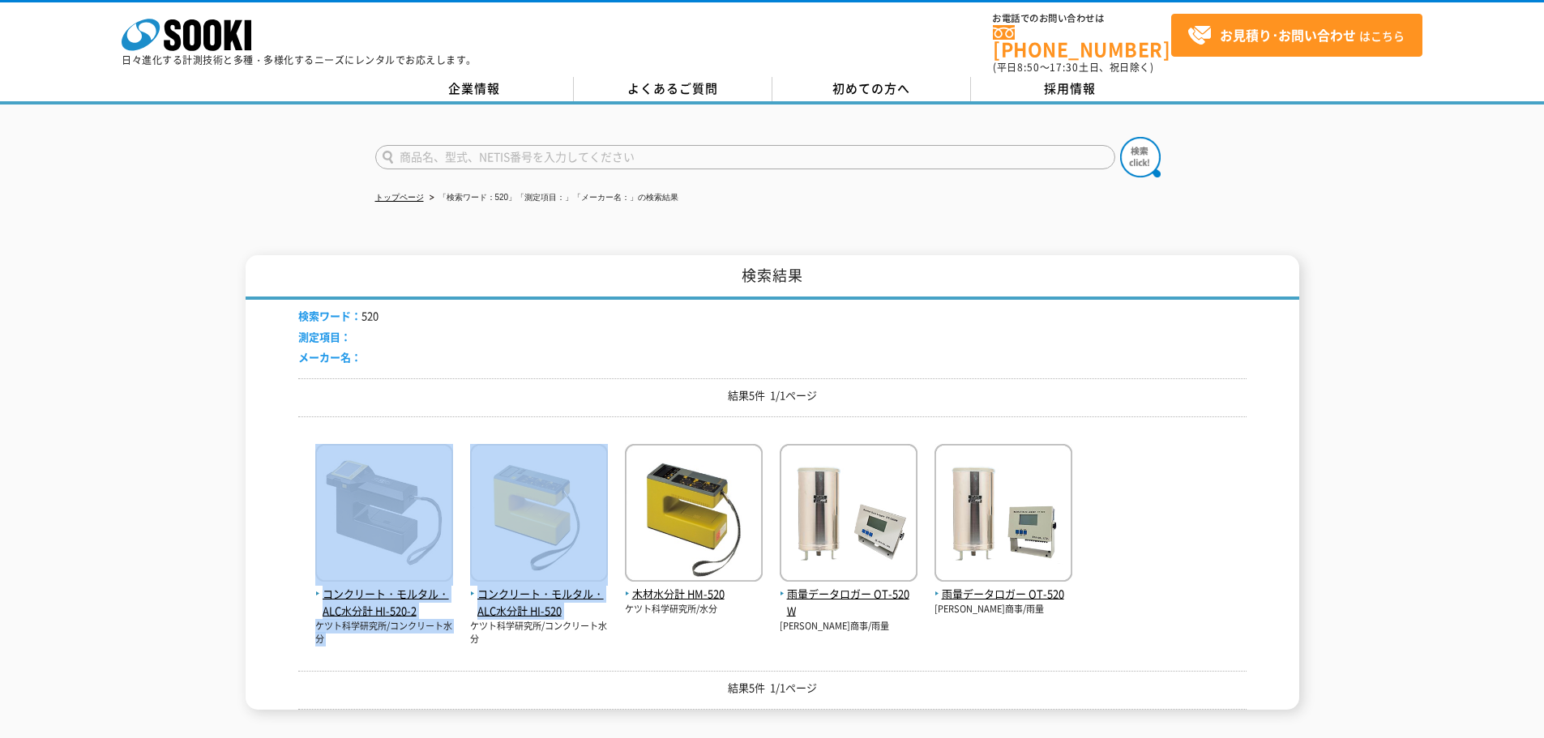
drag, startPoint x: 199, startPoint y: 515, endPoint x: 610, endPoint y: 665, distance: 438.4
click at [602, 663] on div "検索結果 検索ワード： 520 測定項目： メーカー名： 結果5件 1/1ページ コンクリート・モルタル・ALC水分計 HI-520-2 ケツト科学研究所/コ…" at bounding box center [772, 482] width 1544 height 455
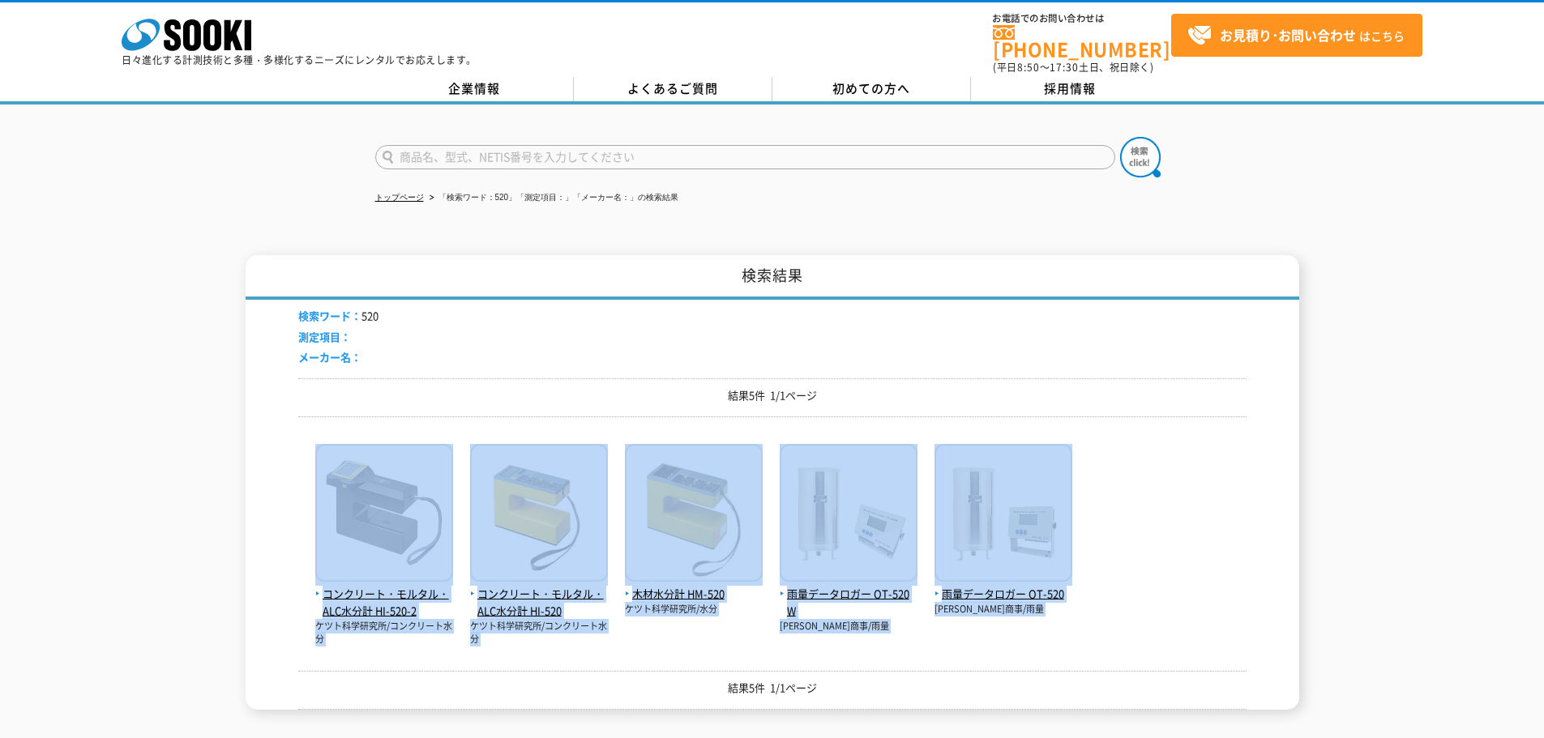
click at [641, 680] on p "結果5件 1/1ページ" at bounding box center [772, 688] width 948 height 17
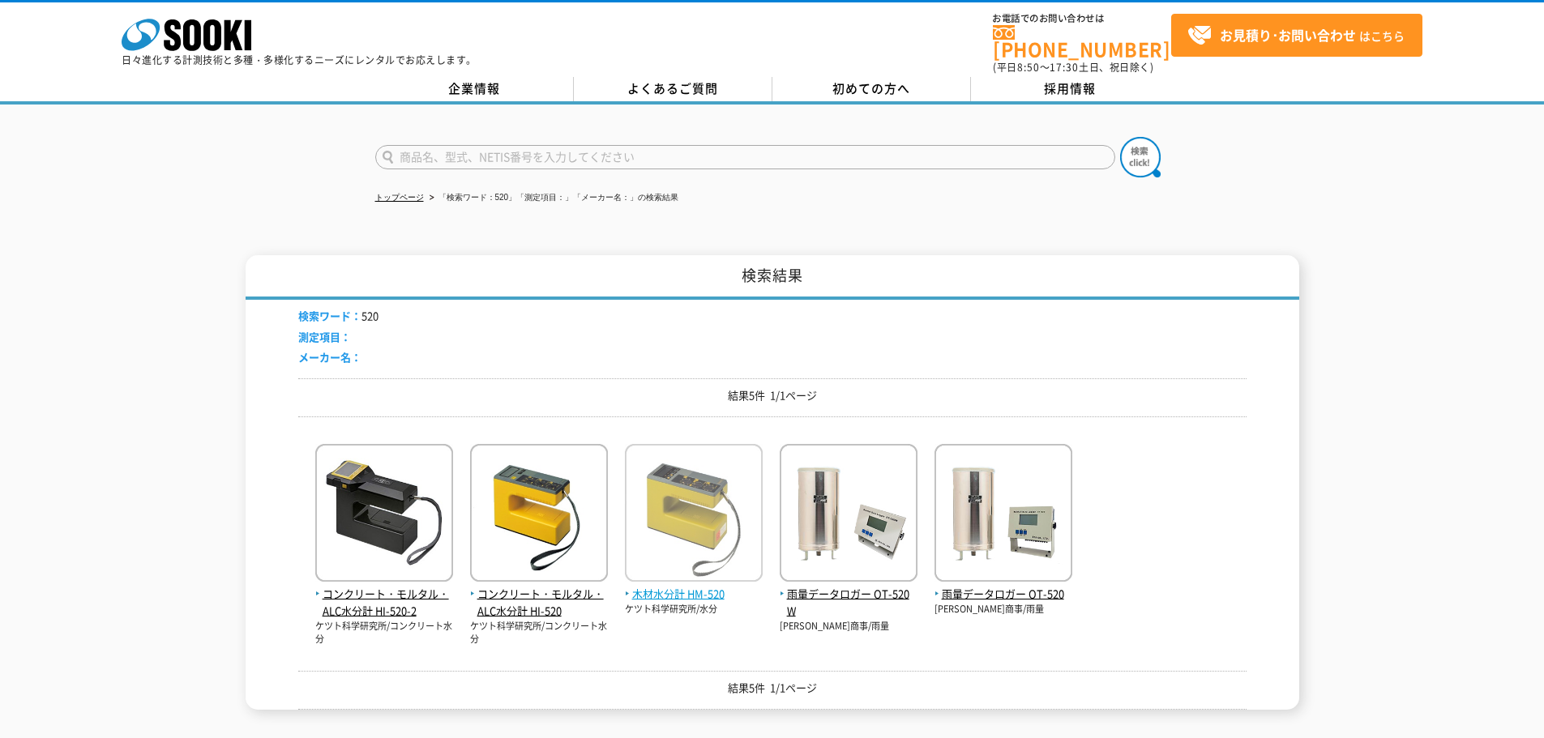
click at [676, 559] on img at bounding box center [694, 515] width 138 height 142
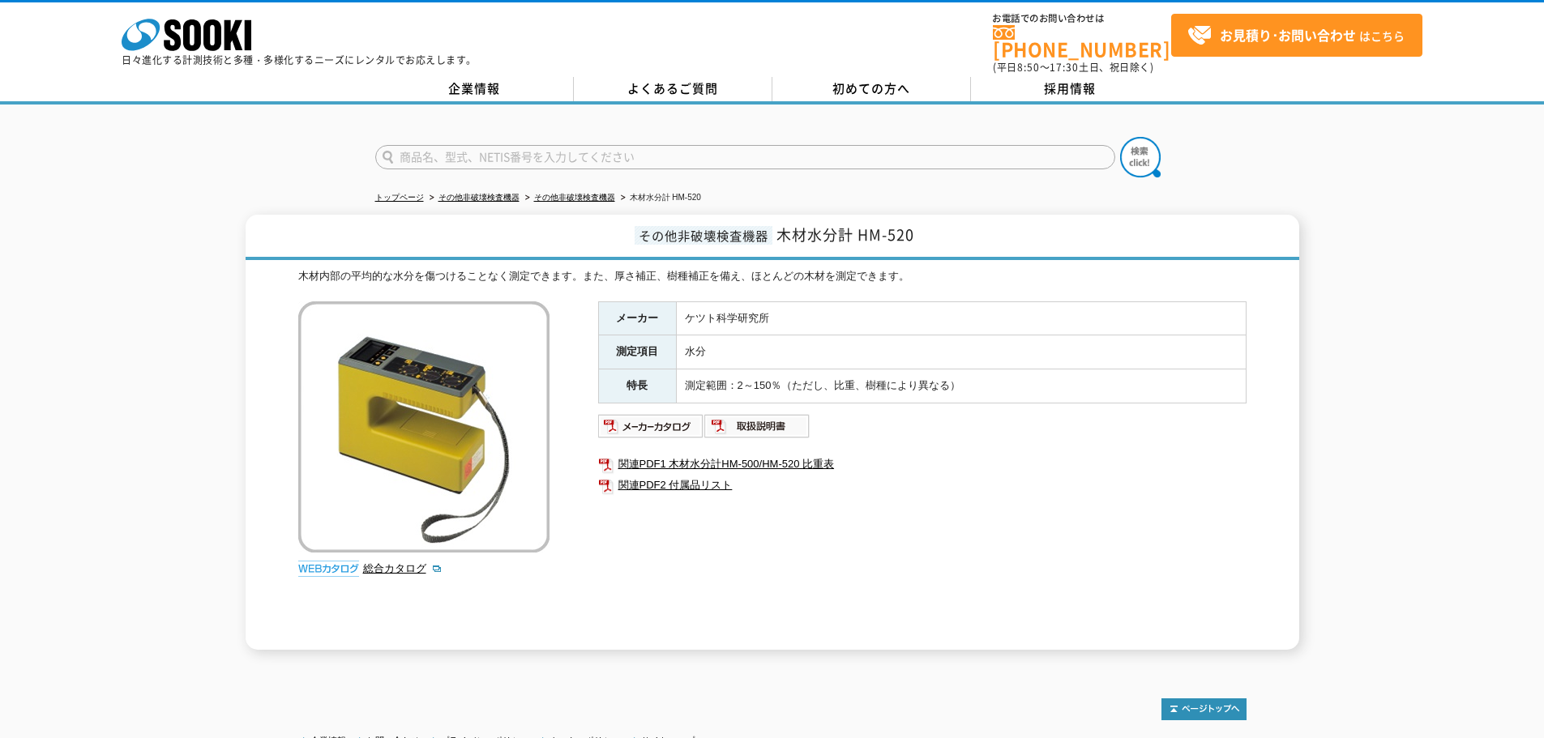
click at [482, 145] on input "text" at bounding box center [745, 157] width 740 height 24
type input "[DATE]"
click at [1120, 137] on button at bounding box center [1140, 157] width 41 height 41
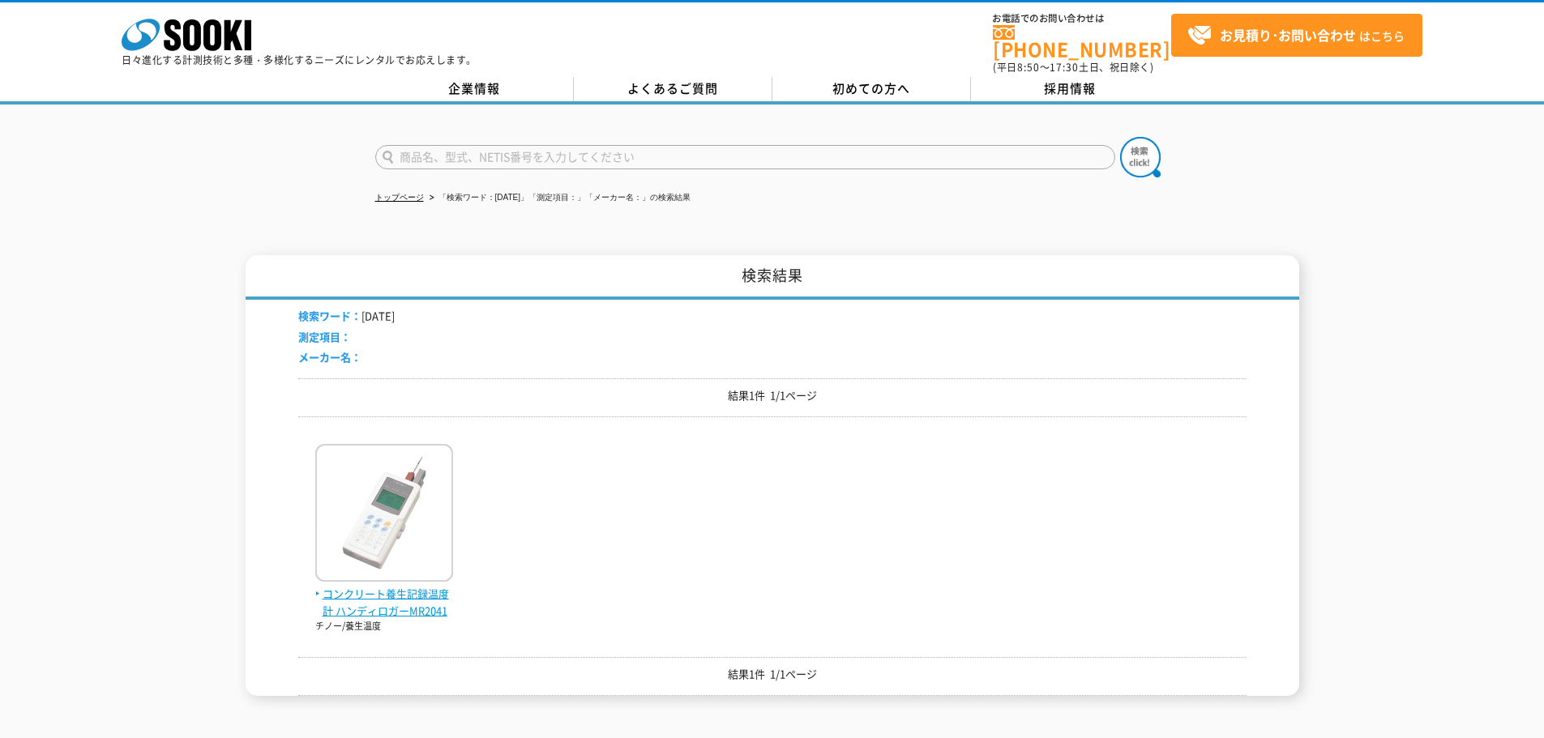
click at [396, 489] on img at bounding box center [384, 515] width 138 height 142
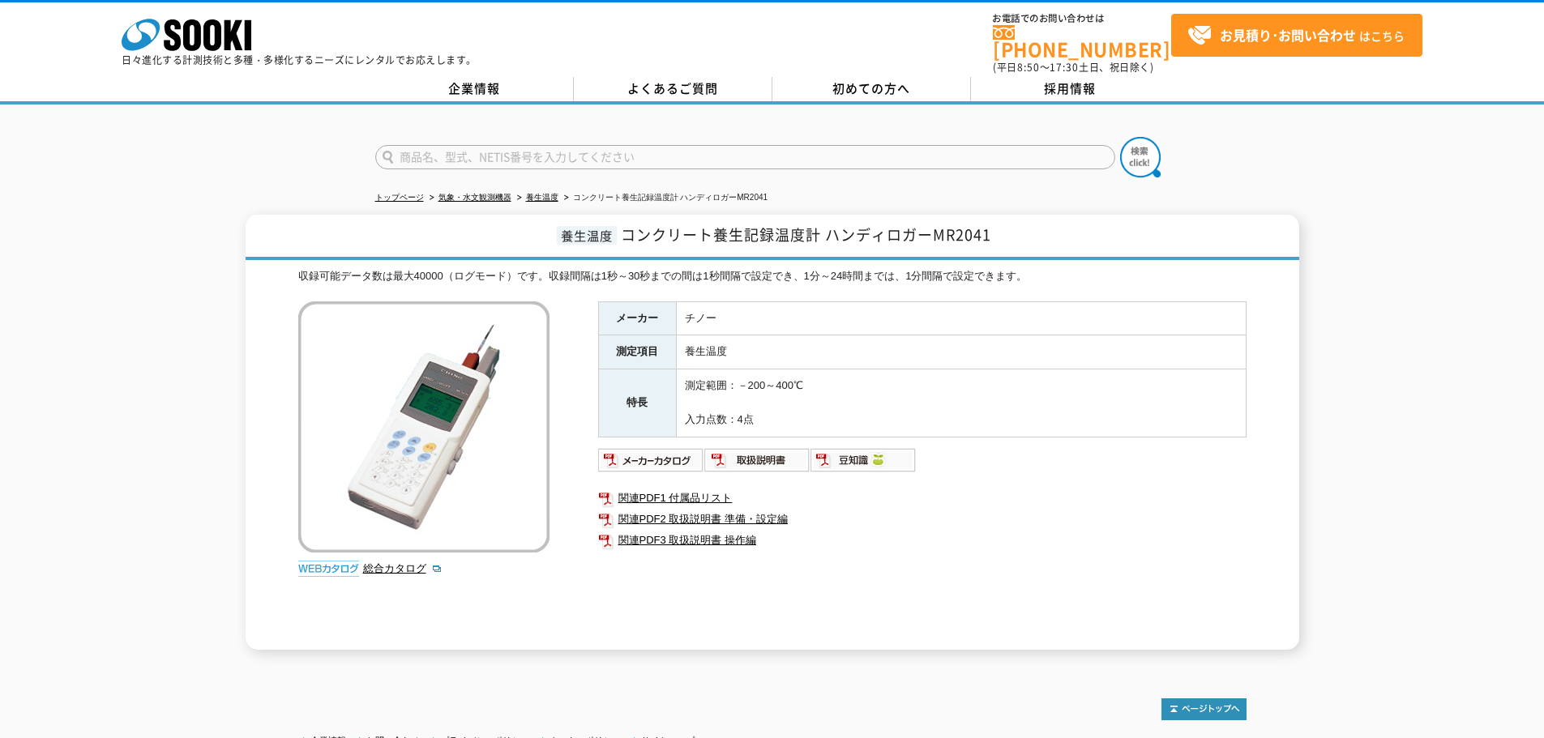
click at [430, 145] on input "text" at bounding box center [745, 157] width 740 height 24
type input "ADC"
click at [1120, 137] on button at bounding box center [1140, 157] width 41 height 41
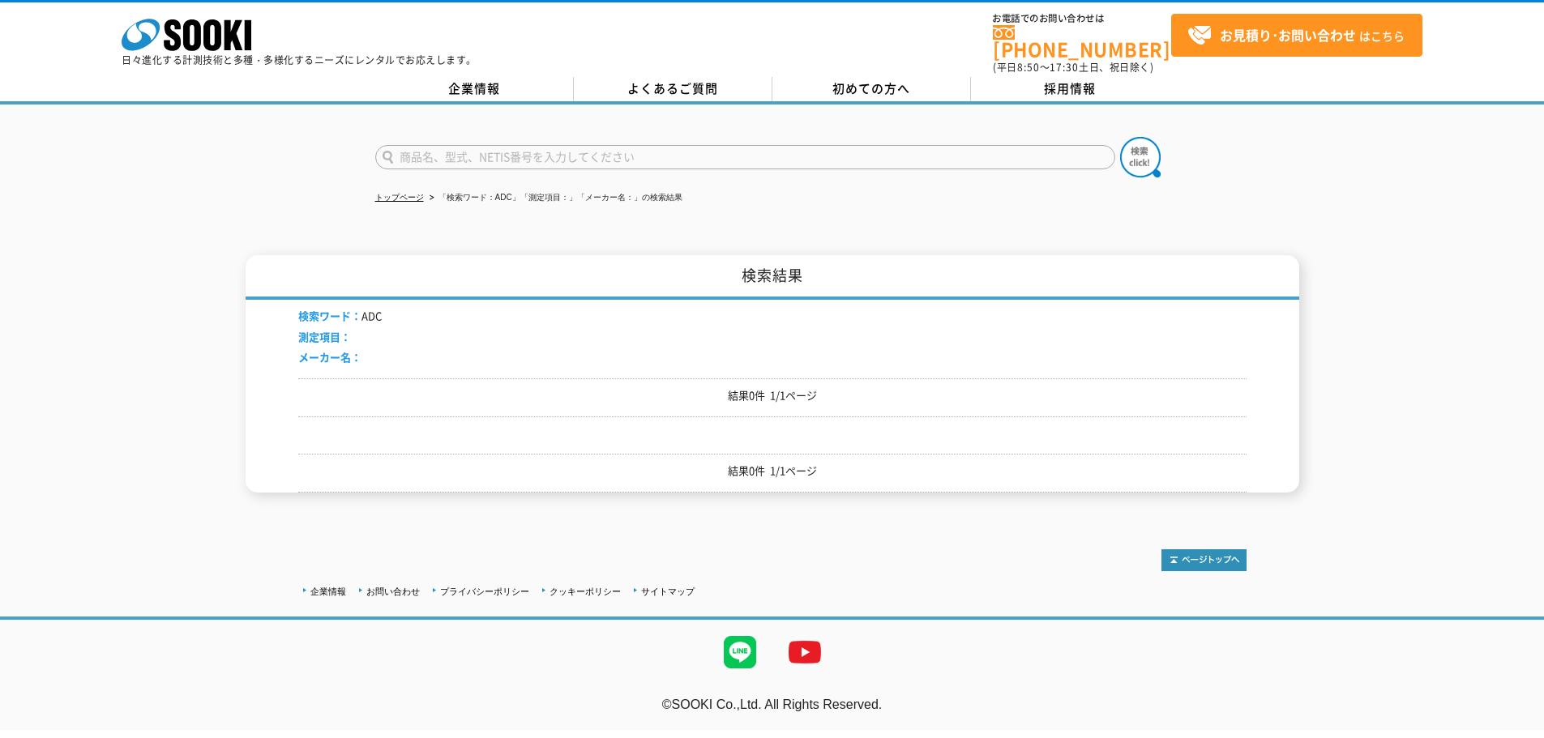
click at [430, 145] on input "text" at bounding box center [745, 157] width 740 height 24
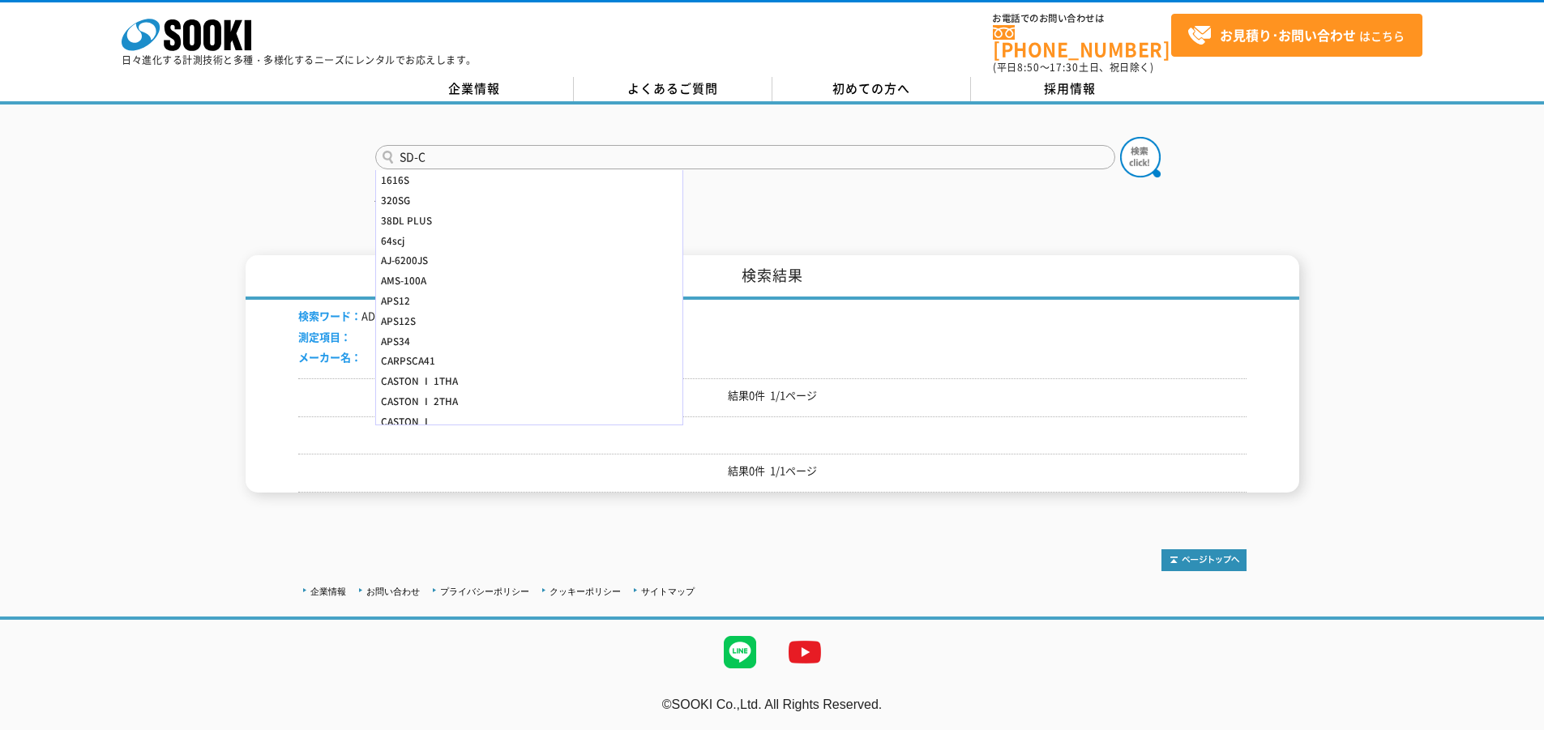
type input "SD-C"
click at [1120, 137] on button at bounding box center [1140, 157] width 41 height 41
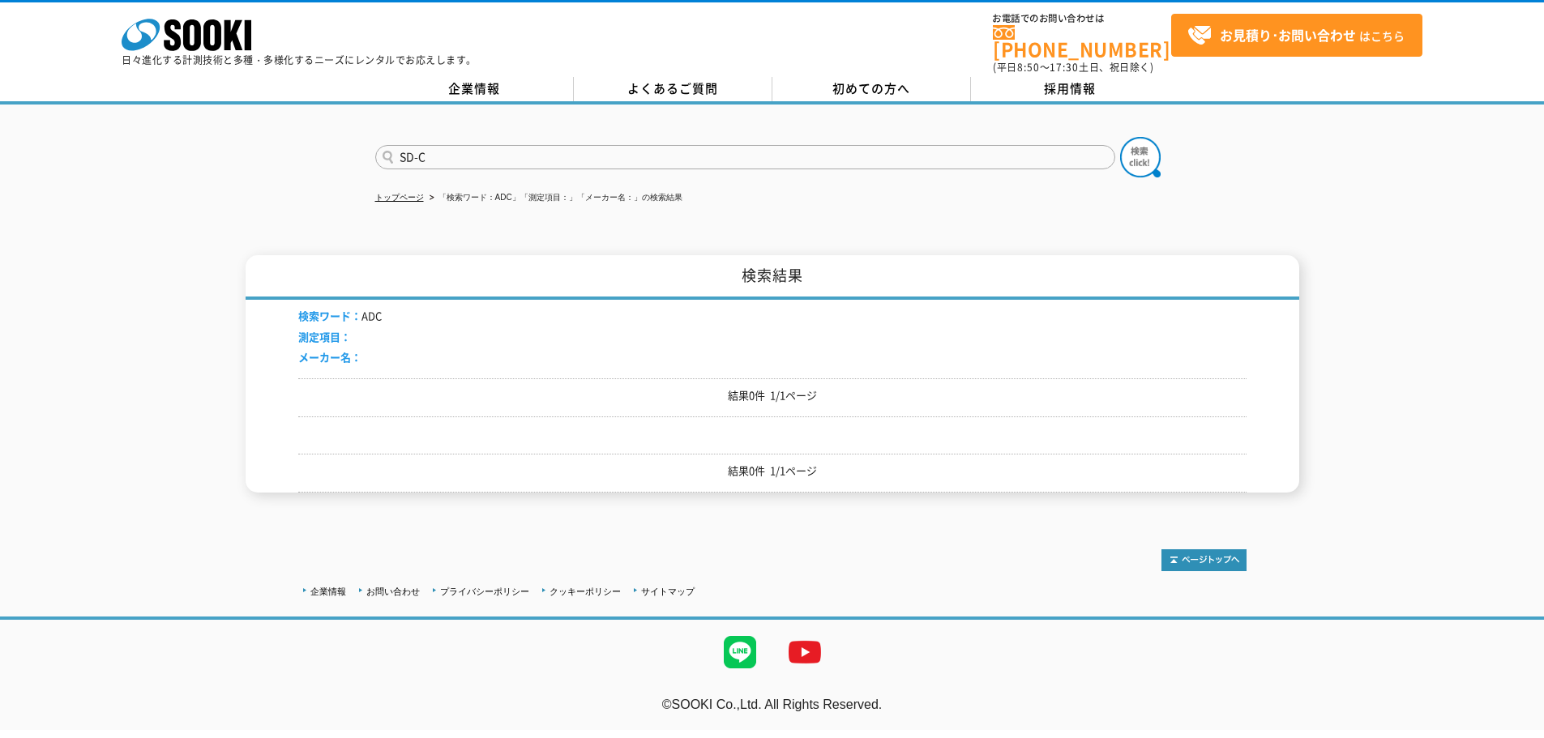
click at [1120, 137] on button at bounding box center [1140, 157] width 41 height 41
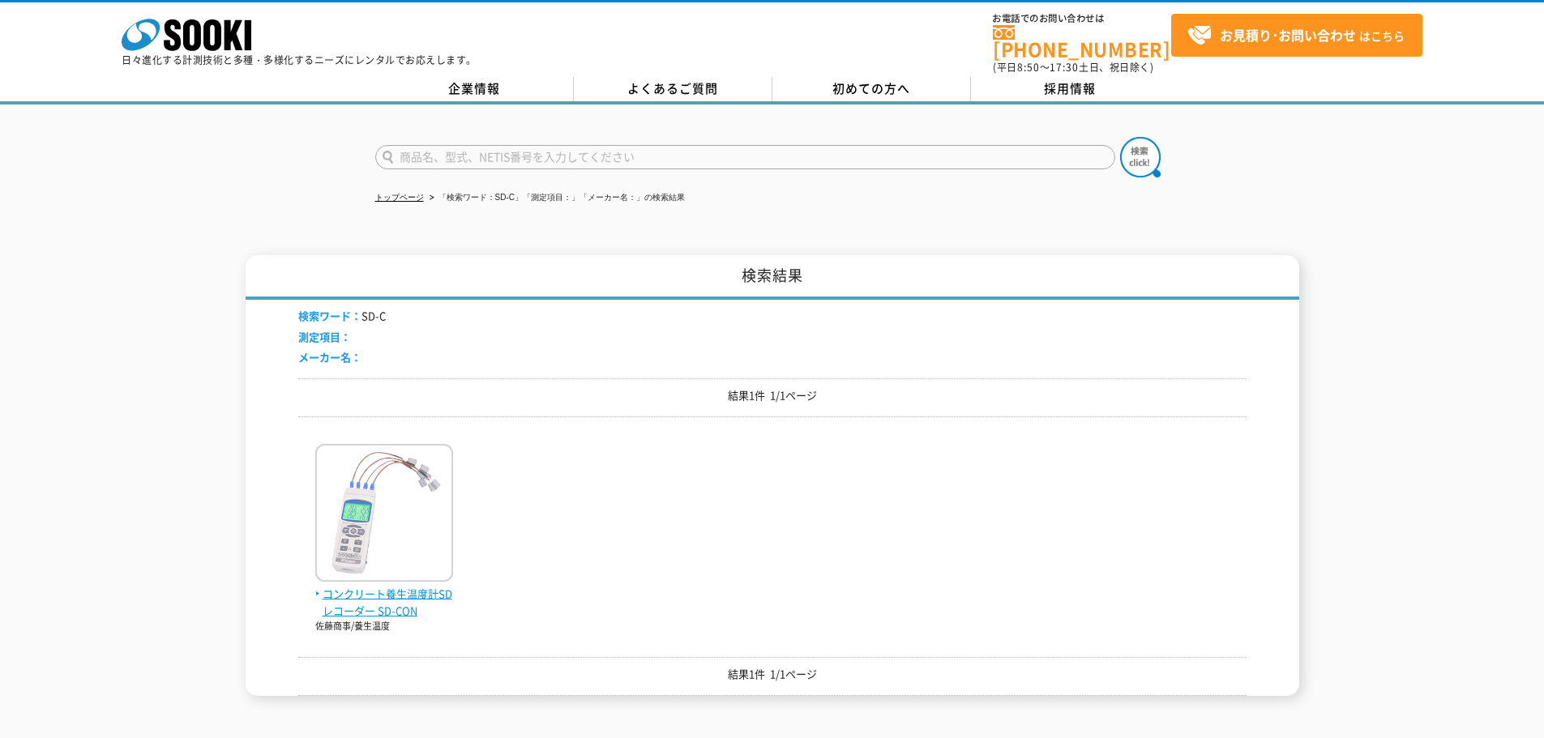
click at [423, 499] on img at bounding box center [384, 515] width 138 height 142
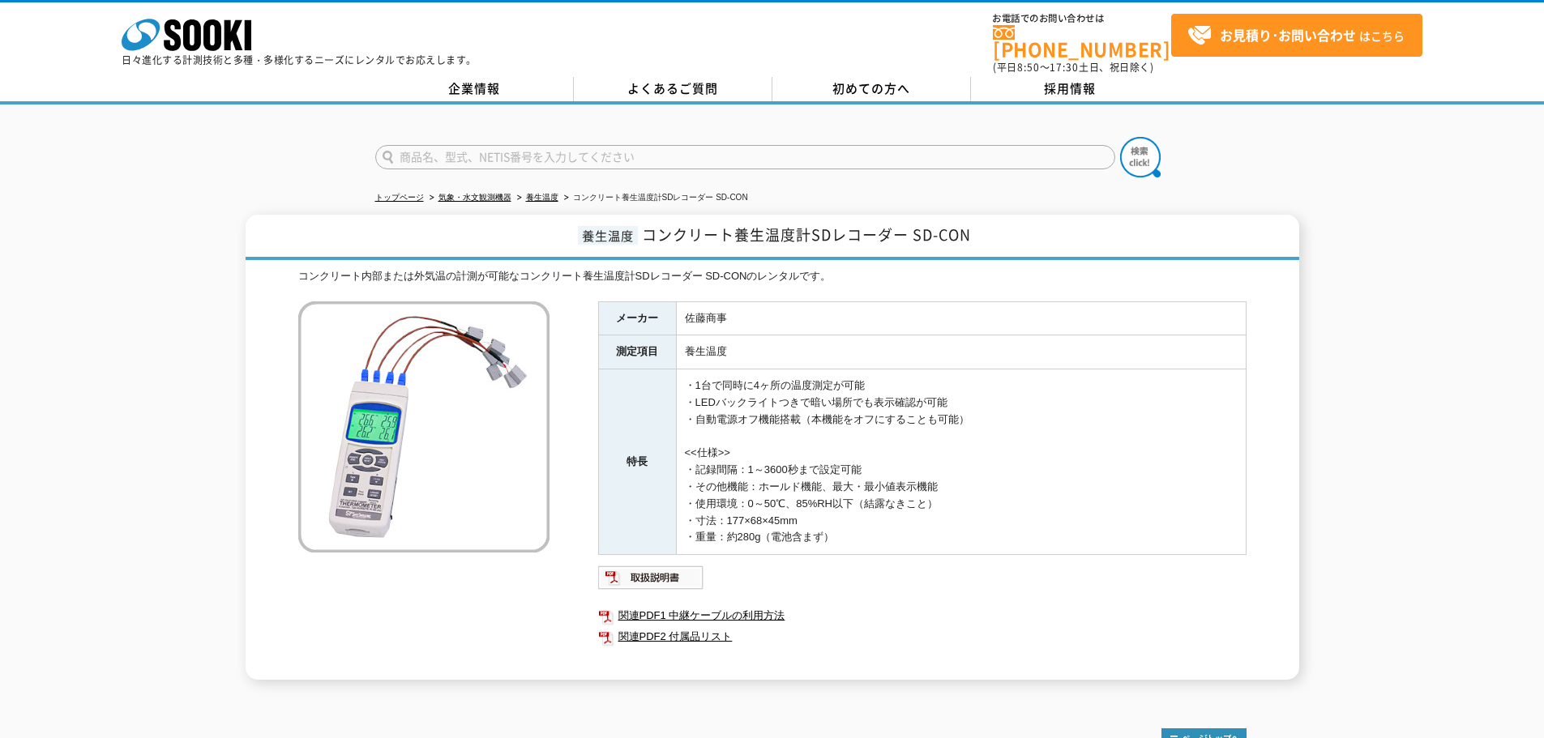
click at [660, 153] on input "text" at bounding box center [745, 157] width 740 height 24
type input "521"
click at [1120, 137] on button at bounding box center [1140, 157] width 41 height 41
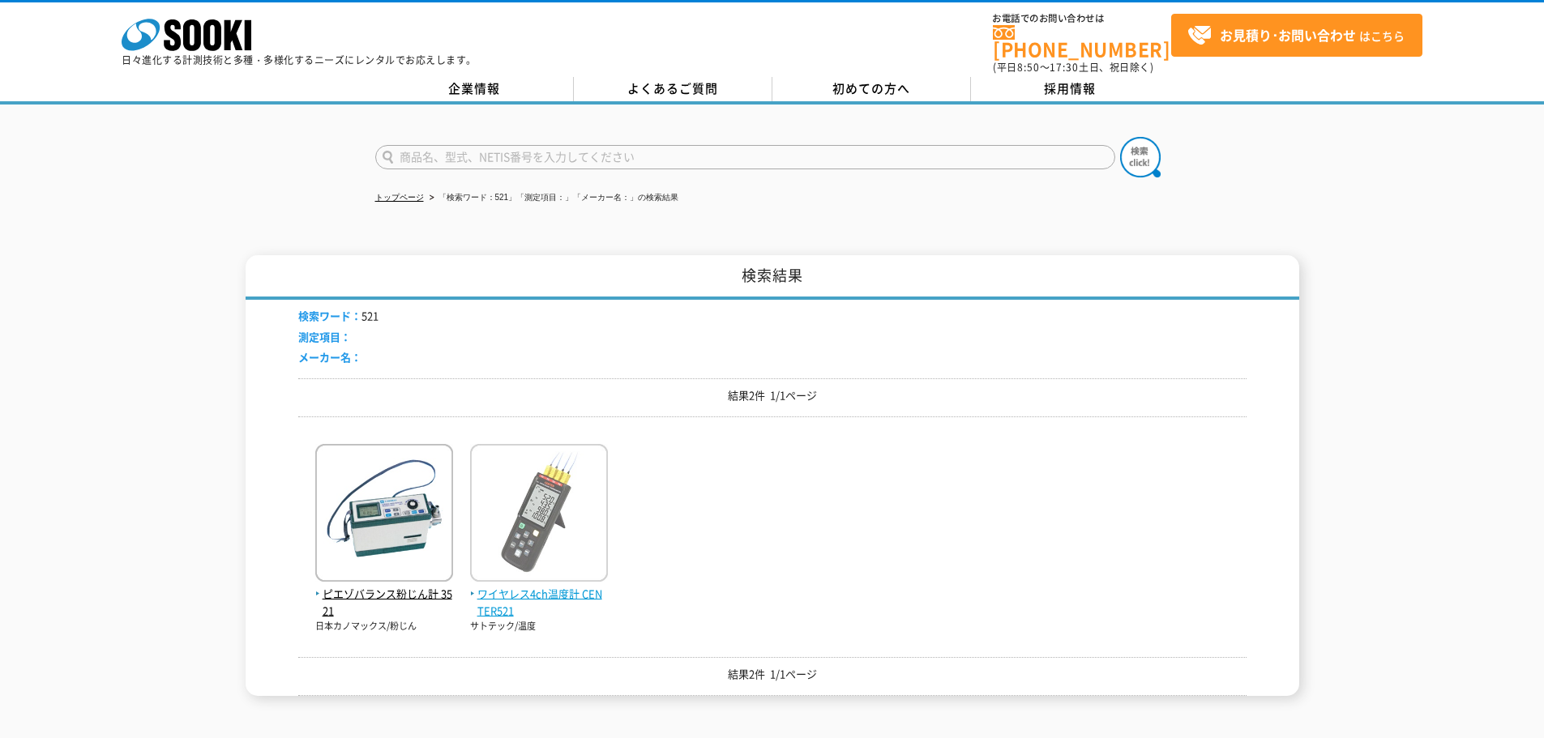
click at [524, 506] on img at bounding box center [539, 515] width 138 height 142
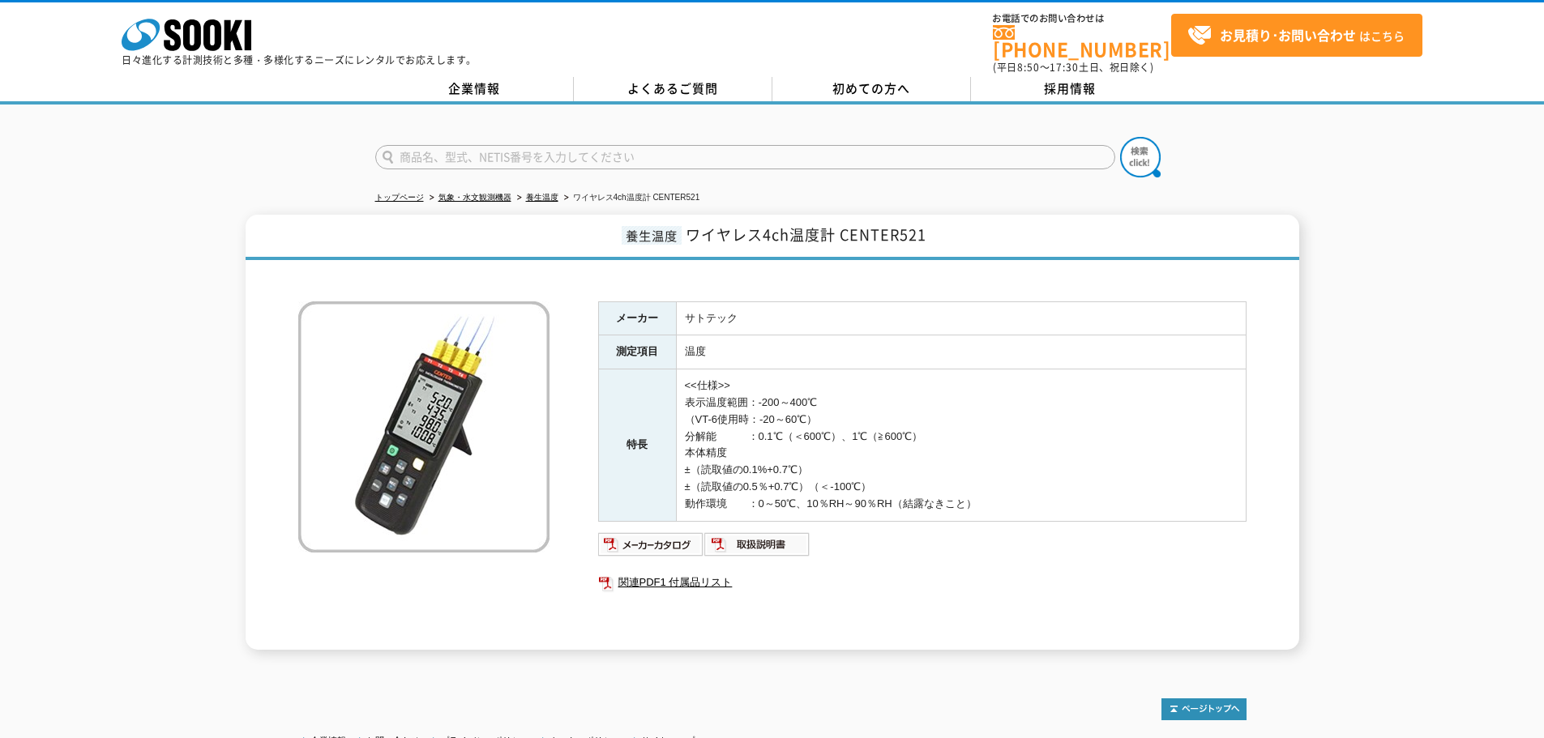
click at [747, 145] on input "text" at bounding box center [745, 157] width 740 height 24
type input "商品名、型式、NETIS番号を入力してください"
click at [671, 156] on input "text" at bounding box center [745, 157] width 740 height 24
type input "商品名、型式、NETIS番号を入力してください"
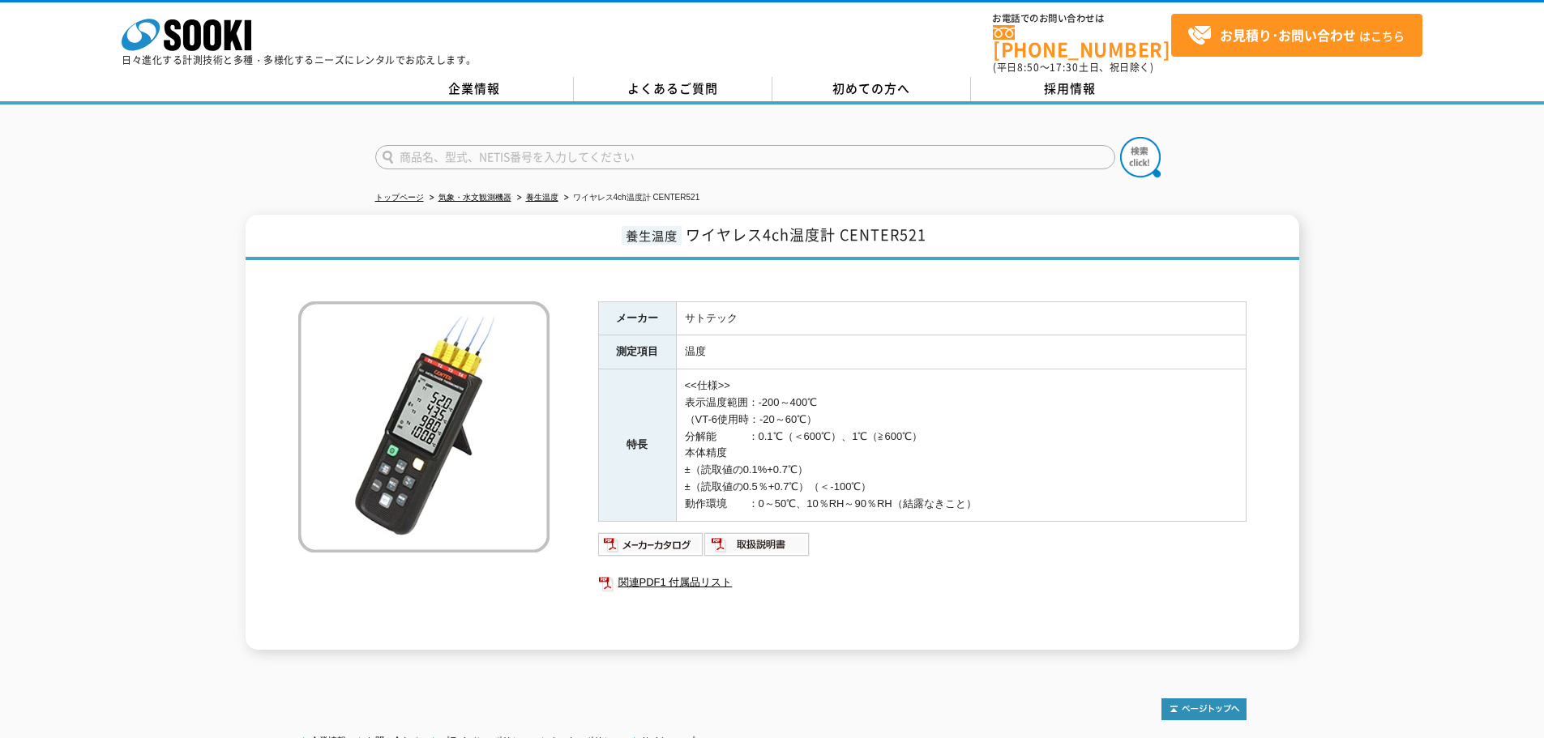
click at [640, 137] on form "商品名、型式、NETIS番号を入力してください" at bounding box center [772, 159] width 794 height 45
click at [633, 150] on input "text" at bounding box center [745, 157] width 740 height 24
type input "PAL"
click at [1120, 137] on button at bounding box center [1140, 157] width 41 height 41
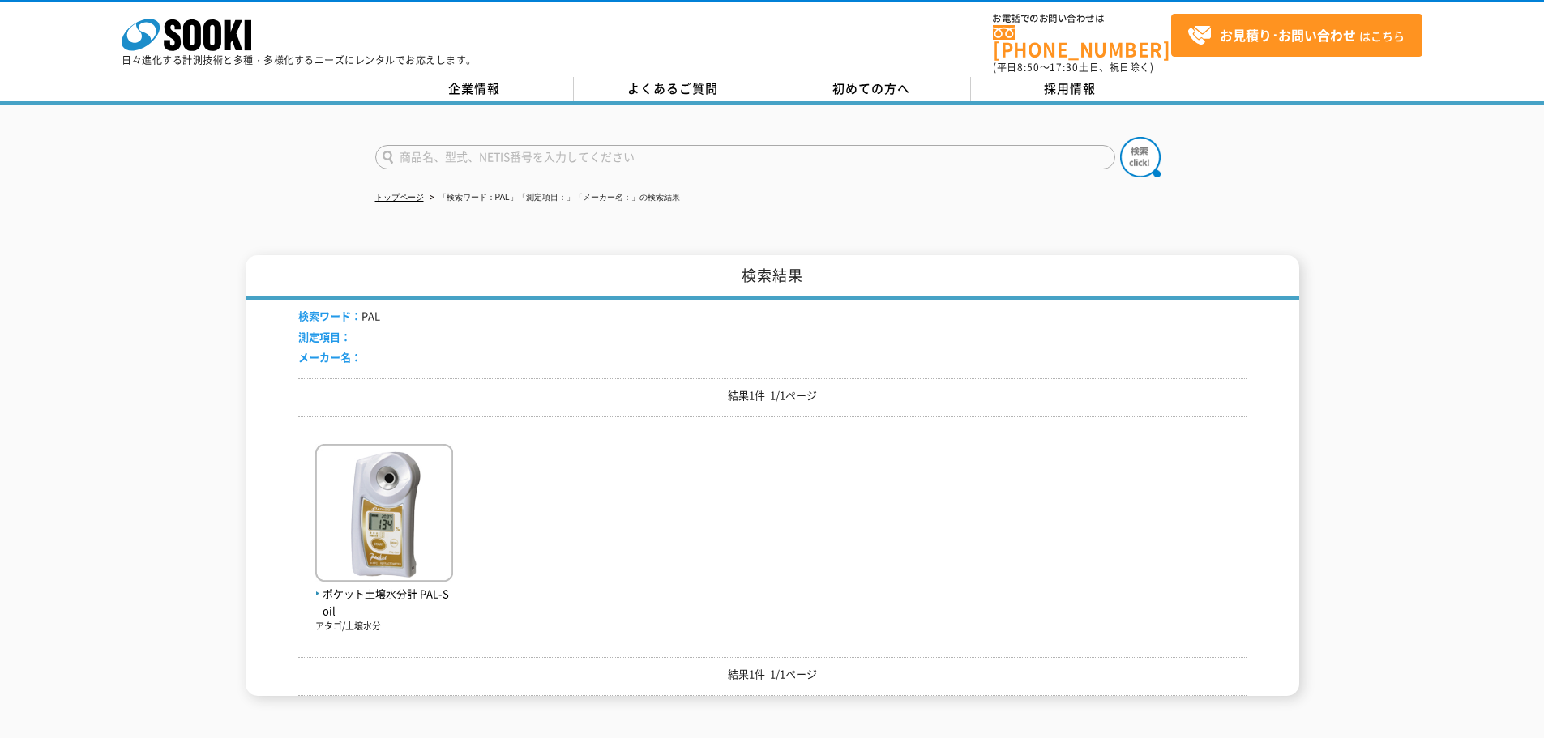
click at [620, 550] on div "ポケット土壌水分計 PAL-Soil アタゴ/土壌水分" at bounding box center [772, 531] width 948 height 203
click at [627, 145] on input "text" at bounding box center [745, 157] width 740 height 24
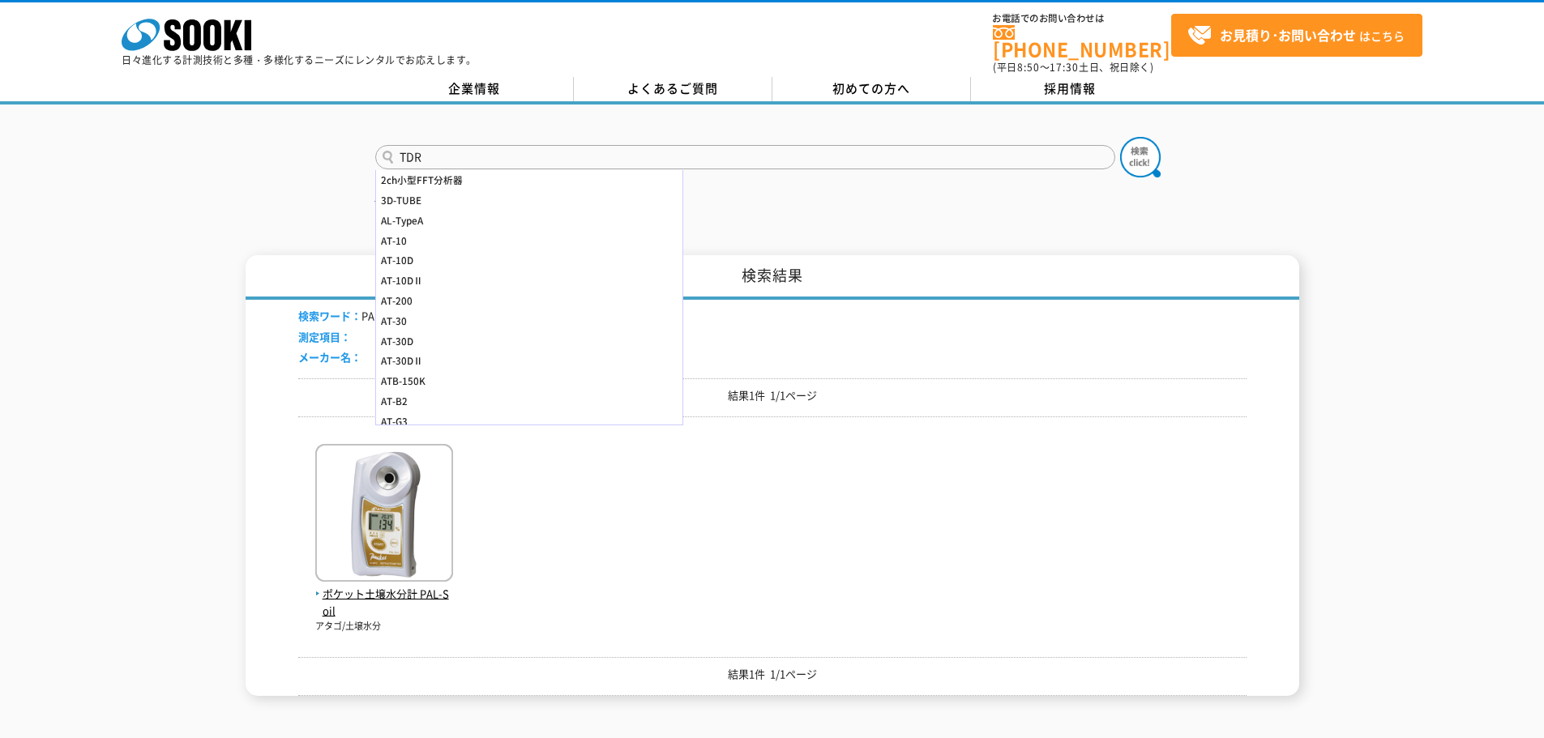
type input "TDR"
click at [1120, 137] on button at bounding box center [1140, 157] width 41 height 41
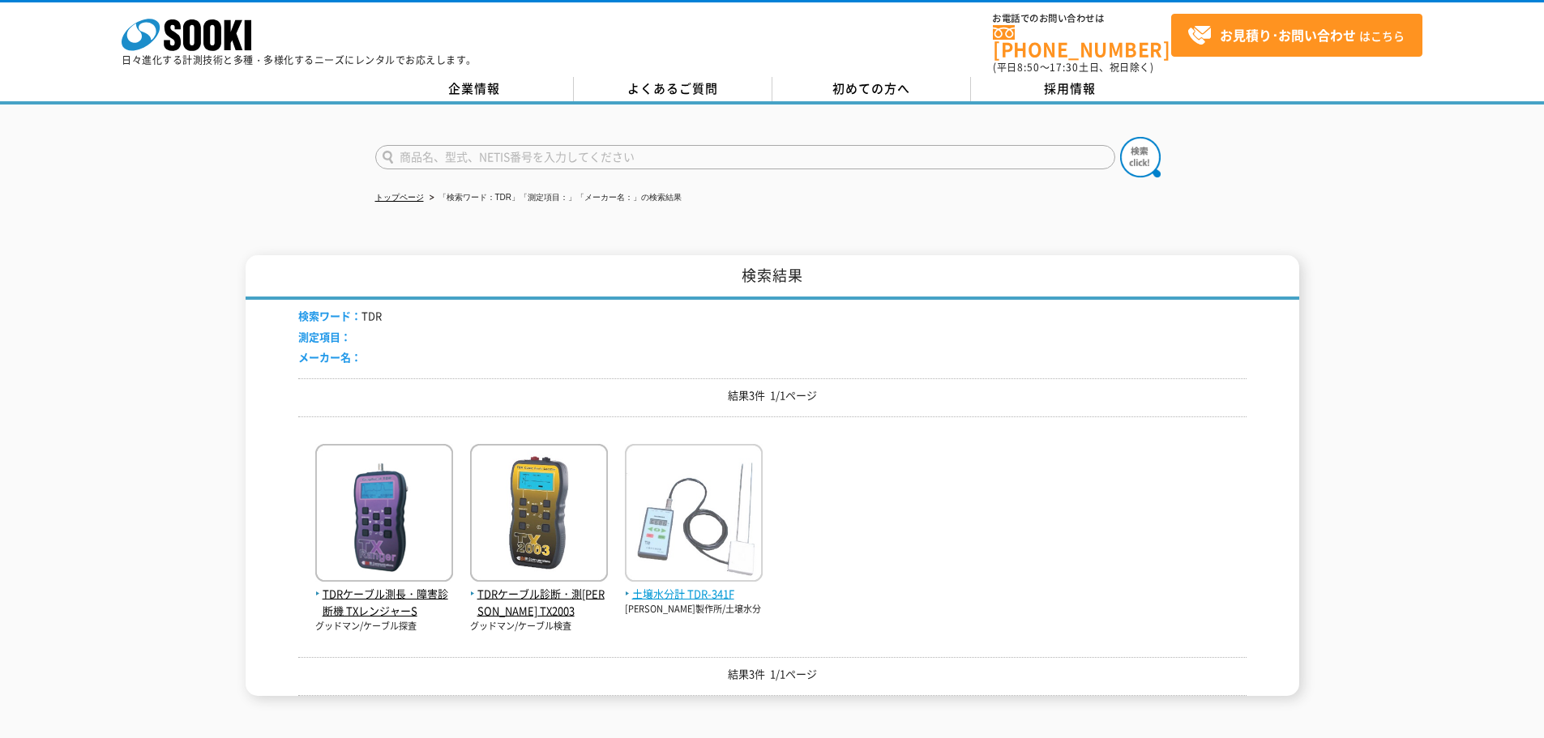
click at [716, 572] on img at bounding box center [694, 515] width 138 height 142
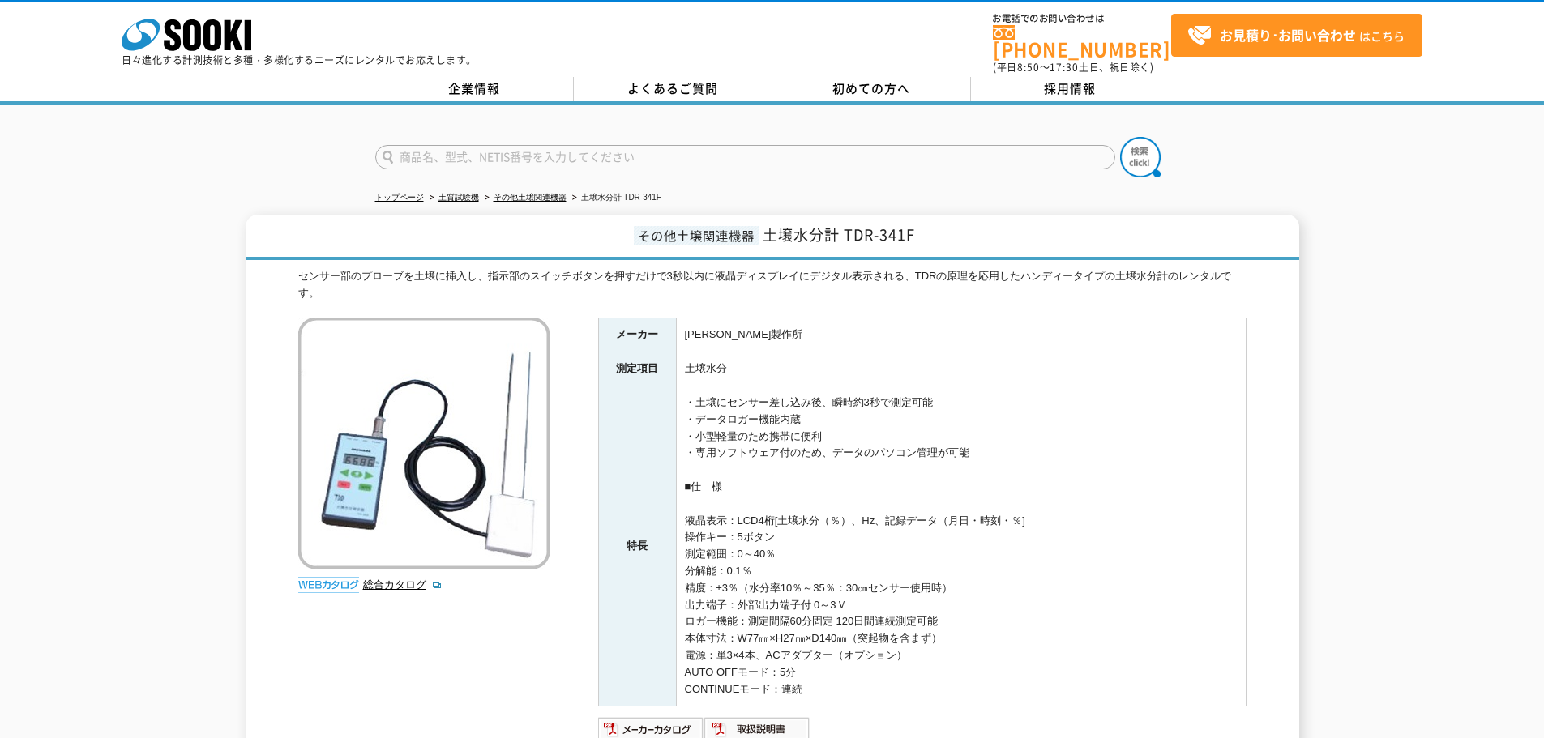
click at [522, 145] on input "text" at bounding box center [745, 157] width 740 height 24
type input "かくうせん"
click at [1120, 137] on button at bounding box center [1140, 157] width 41 height 41
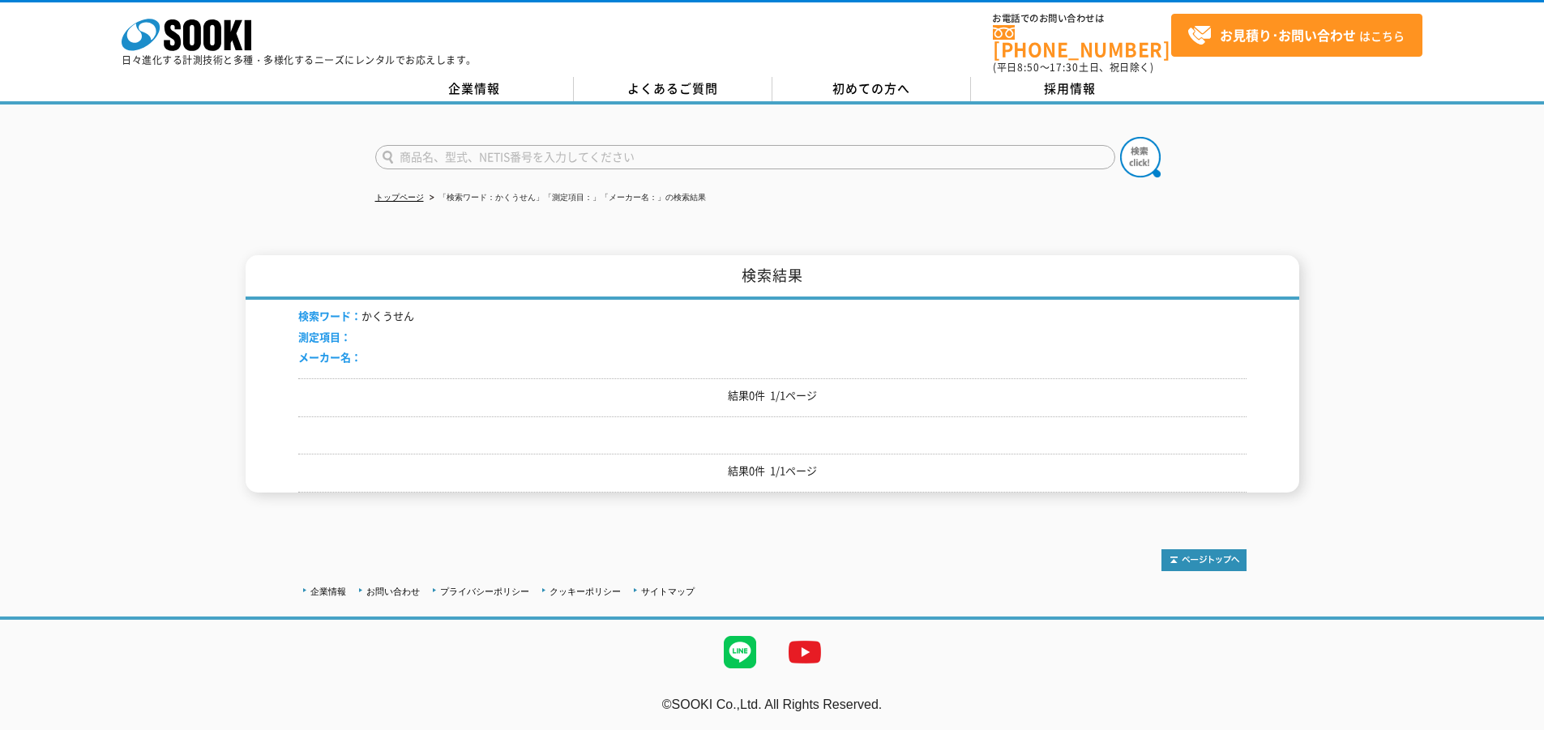
click at [522, 145] on input "text" at bounding box center [745, 157] width 740 height 24
type input "あ"
type input "架空線"
click at [1120, 137] on button at bounding box center [1140, 157] width 41 height 41
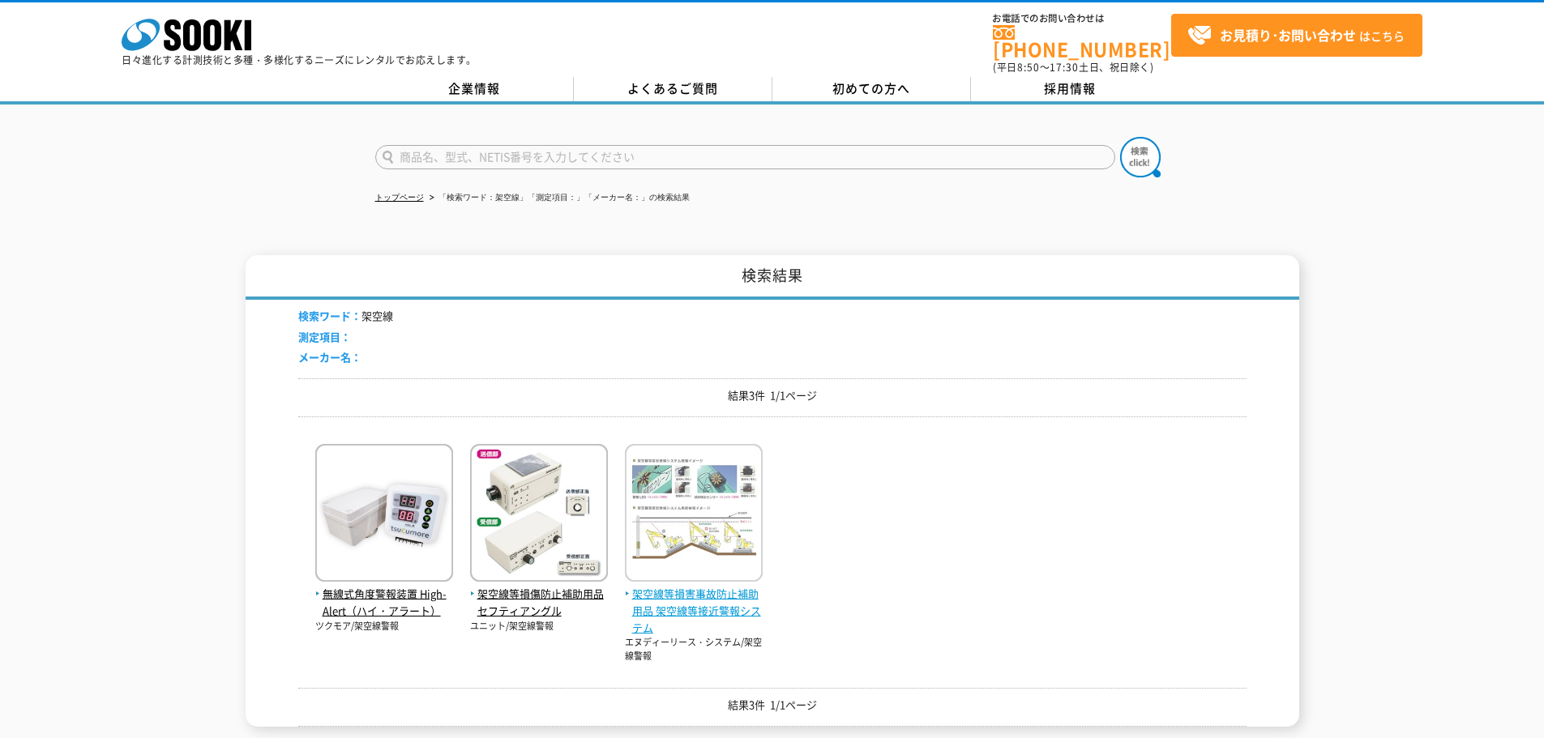
click at [681, 537] on img at bounding box center [694, 515] width 138 height 142
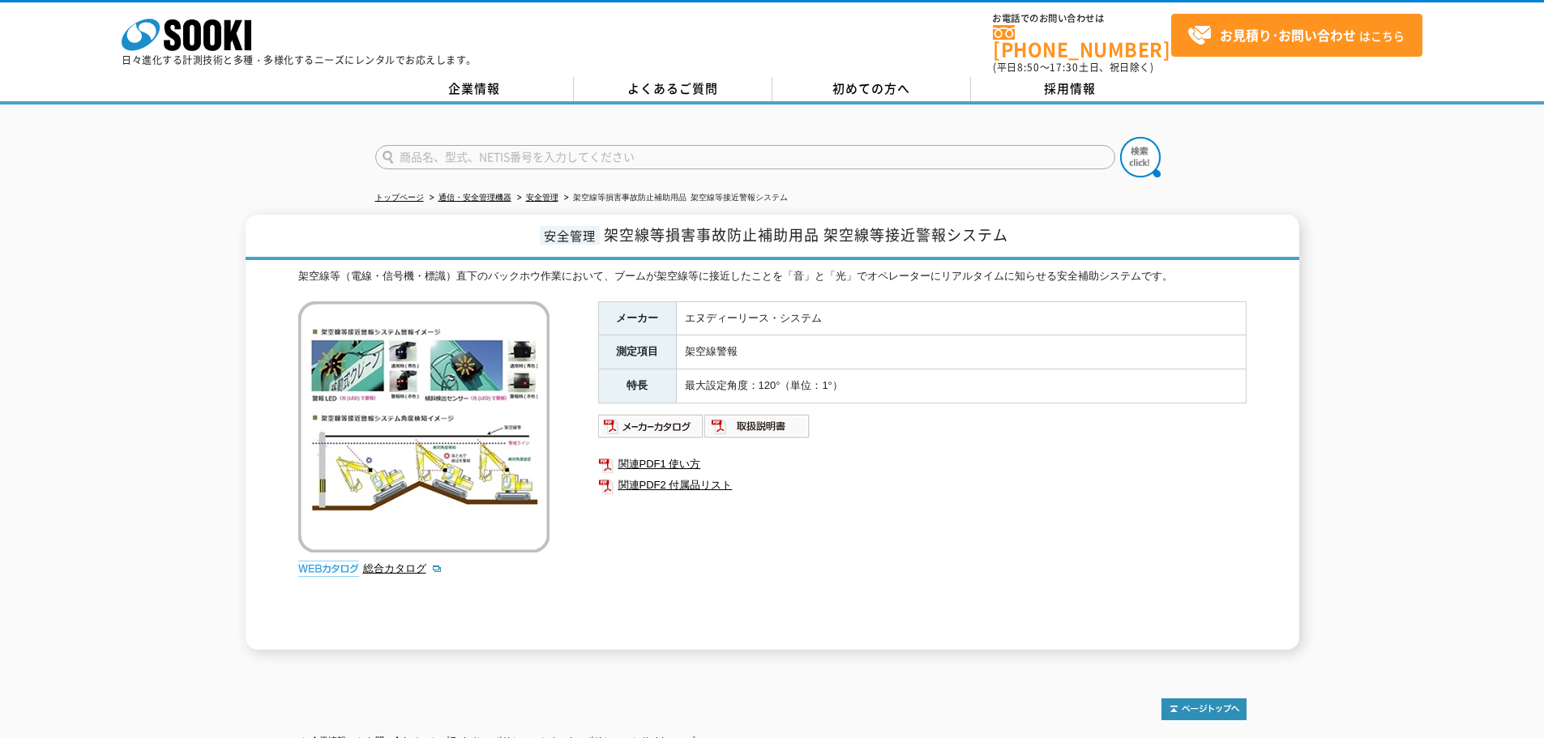
drag, startPoint x: 466, startPoint y: 418, endPoint x: 885, endPoint y: 345, distance: 425.3
click at [898, 354] on td "架空線警報" at bounding box center [961, 353] width 570 height 34
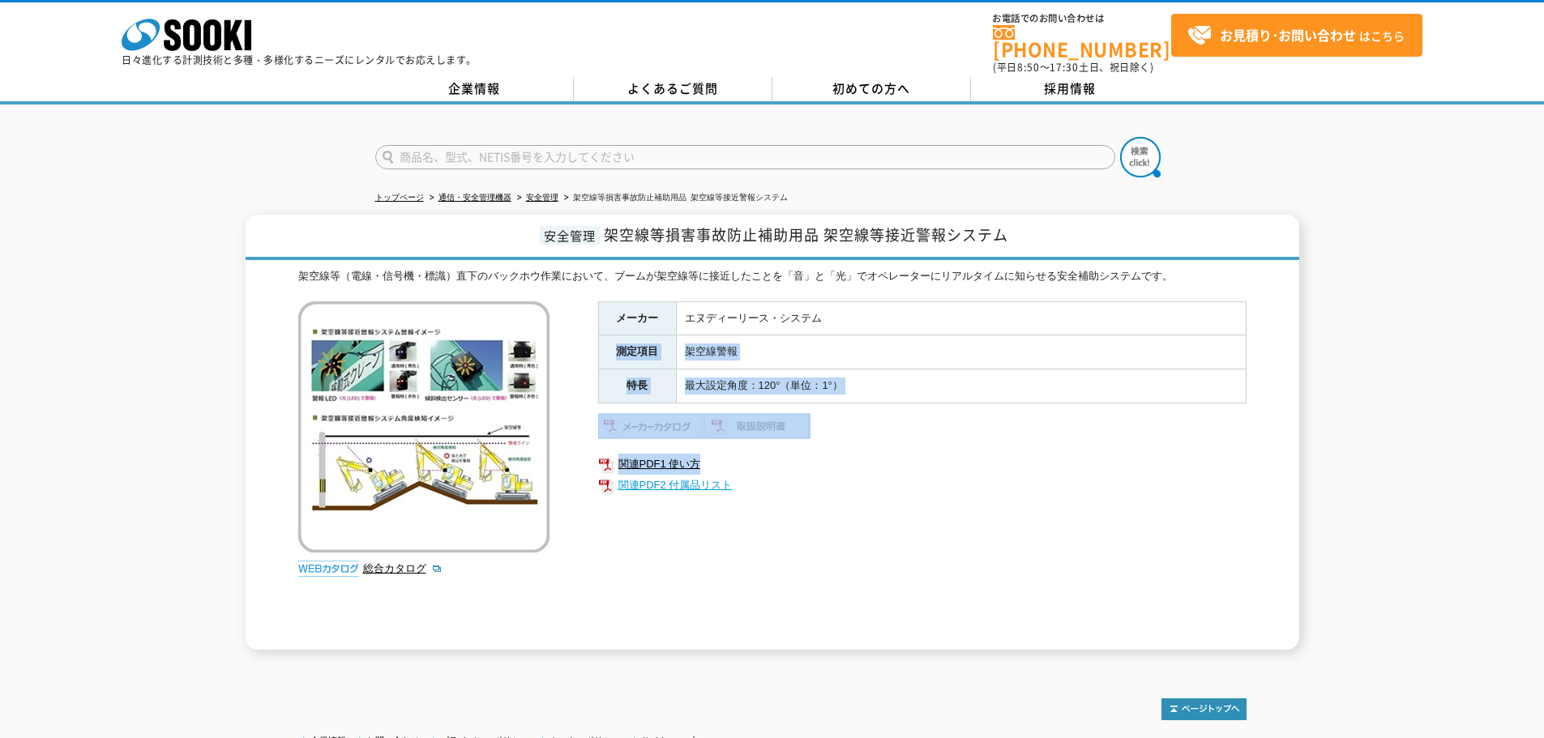
drag, startPoint x: 840, startPoint y: 317, endPoint x: 843, endPoint y: 483, distance: 166.1
click at [843, 481] on div "メーカー エヌディーリース・システム 測定項目 架空線警報 特長 最大設定角度：120°（単位：1°） 関連PDF1 使い方 関連PDF2 付属品リスト" at bounding box center [922, 475] width 648 height 348
click at [843, 483] on link "関連PDF2 付属品リスト" at bounding box center [922, 485] width 648 height 21
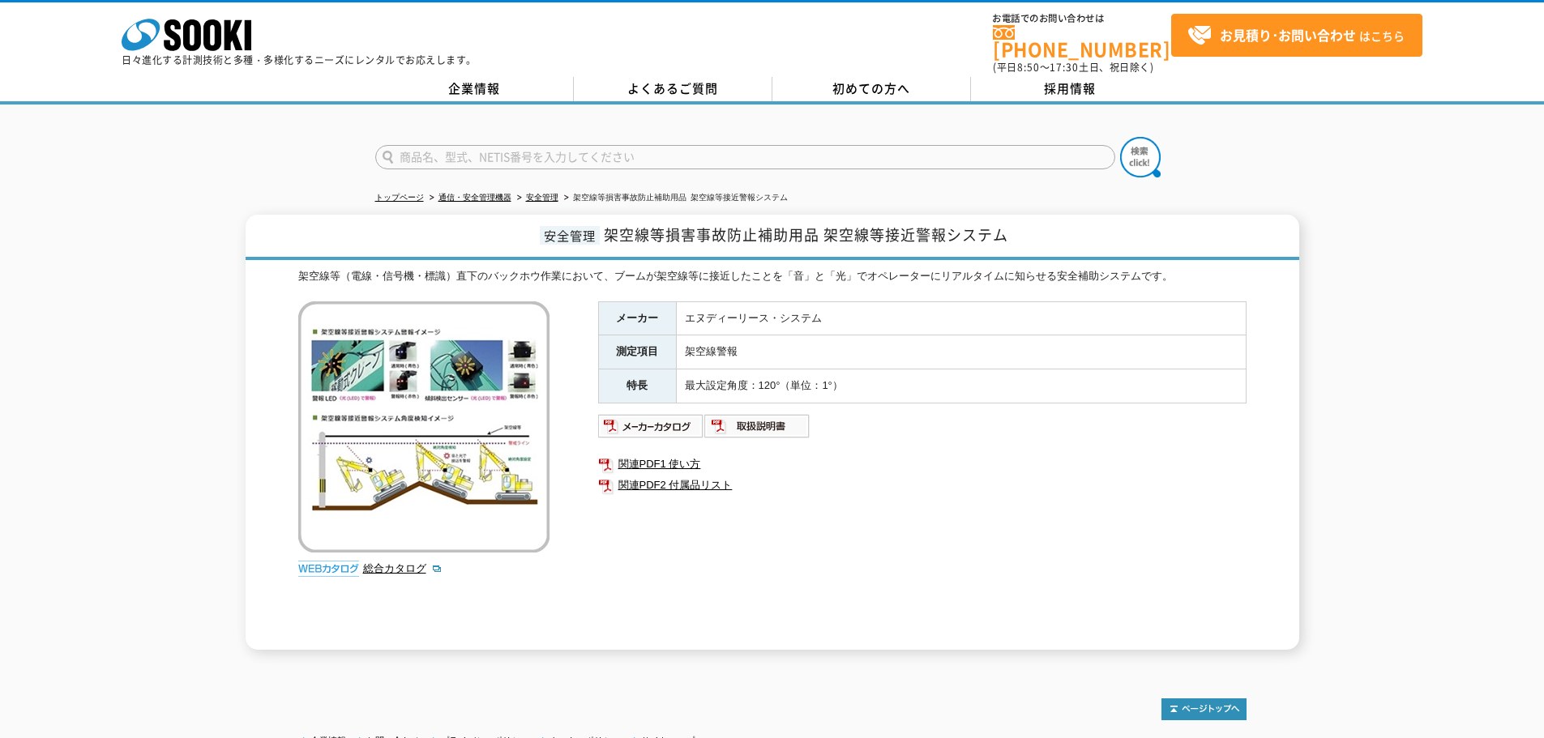
click at [724, 288] on div "架空線等（電線・信号機・標識）直下のバックホウ作業において、ブームが架空線等に接近したことを「音」と「光」でオペレーターにリアルタイムに知らせる安全補助システ…" at bounding box center [772, 459] width 948 height 382
click at [779, 268] on div "架空線等（電線・信号機・標識）直下のバックホウ作業において、ブームが架空線等に接近したことを「音」と「光」でオペレーターにリアルタイムに知らせる安全補助システ…" at bounding box center [772, 276] width 948 height 17
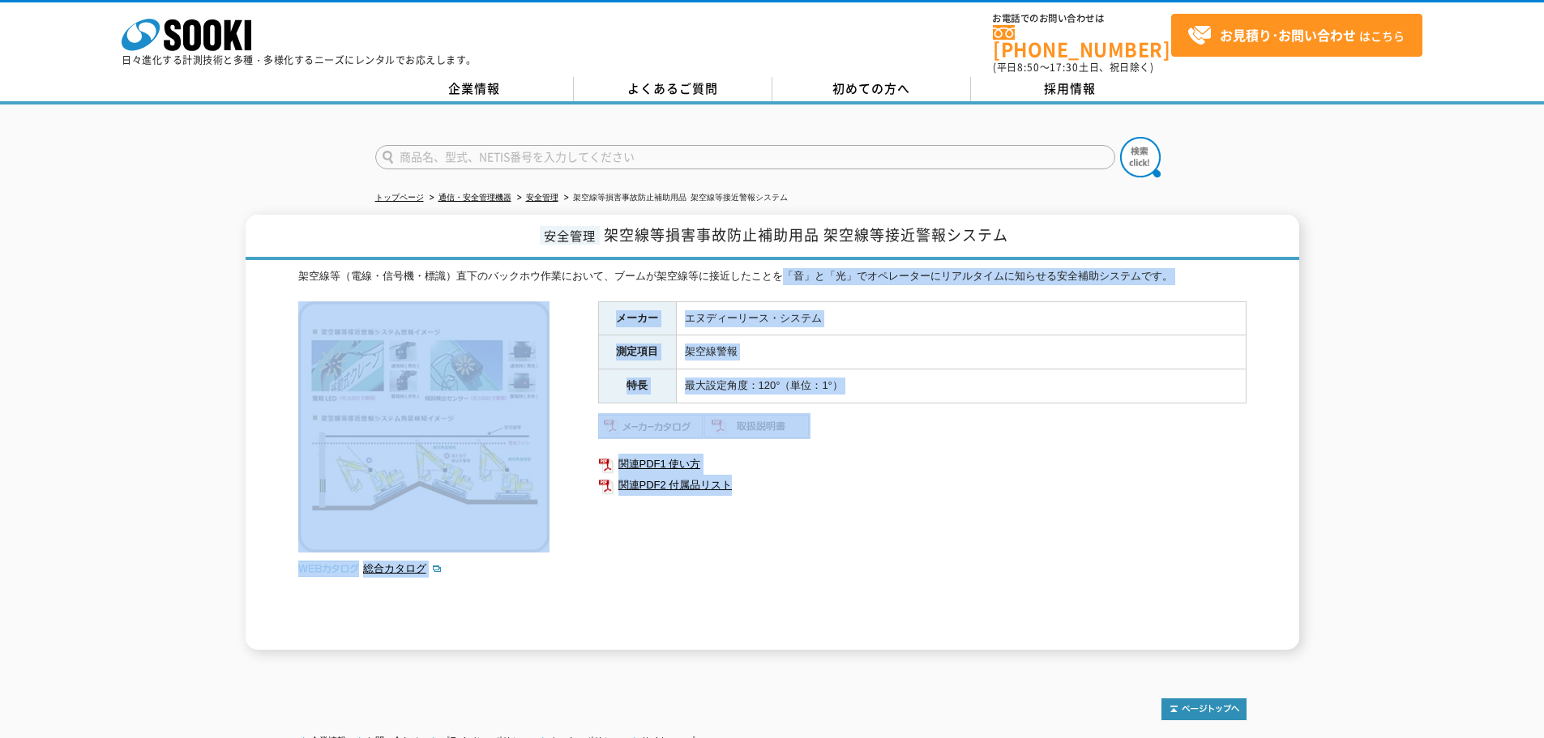
drag, startPoint x: 779, startPoint y: 262, endPoint x: 796, endPoint y: 575, distance: 314.1
click at [797, 556] on div "架空線等（電線・信号機・標識）直下のバックホウ作業において、ブームが架空線等に接近したことを「音」と「光」でオペレーターにリアルタイムに知らせる安全補助システ…" at bounding box center [772, 459] width 948 height 382
click at [795, 576] on div "メーカー エヌディーリース・システム 測定項目 架空線警報 特長 最大設定角度：120°（単位：1°） 関連PDF1 使い方 関連PDF2 付属品リスト" at bounding box center [922, 475] width 648 height 348
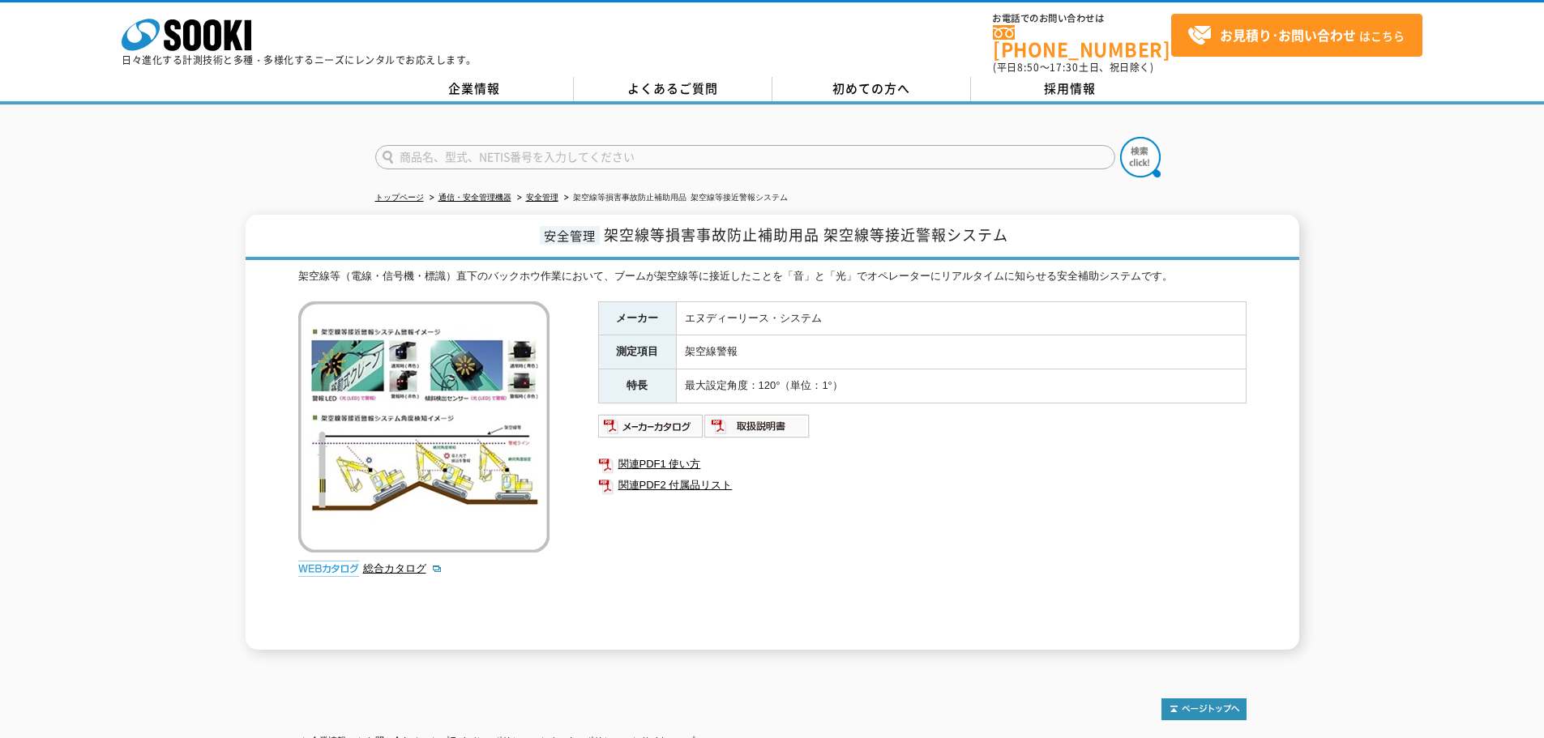
click at [455, 145] on input "text" at bounding box center [745, 157] width 740 height 24
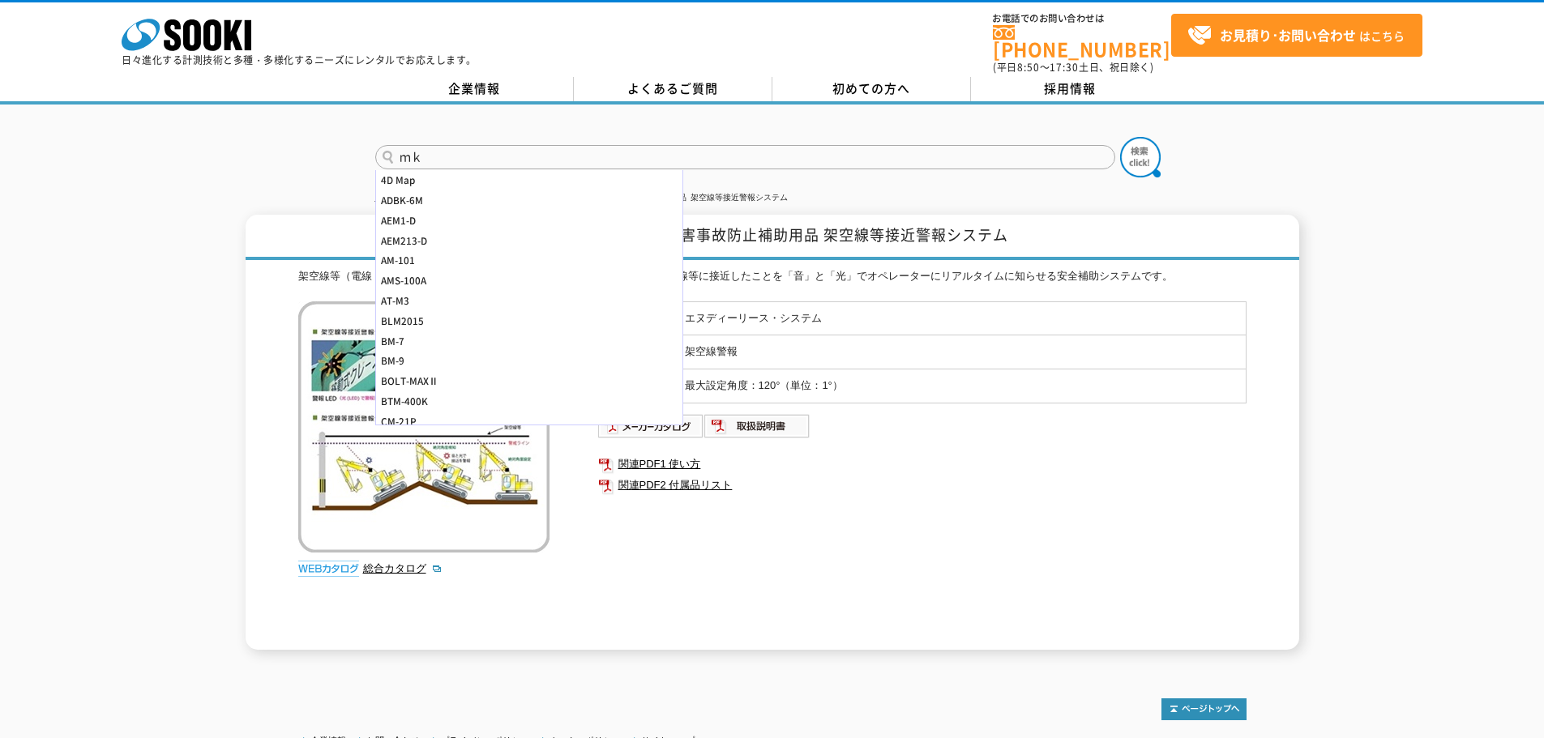
type input "ｍ"
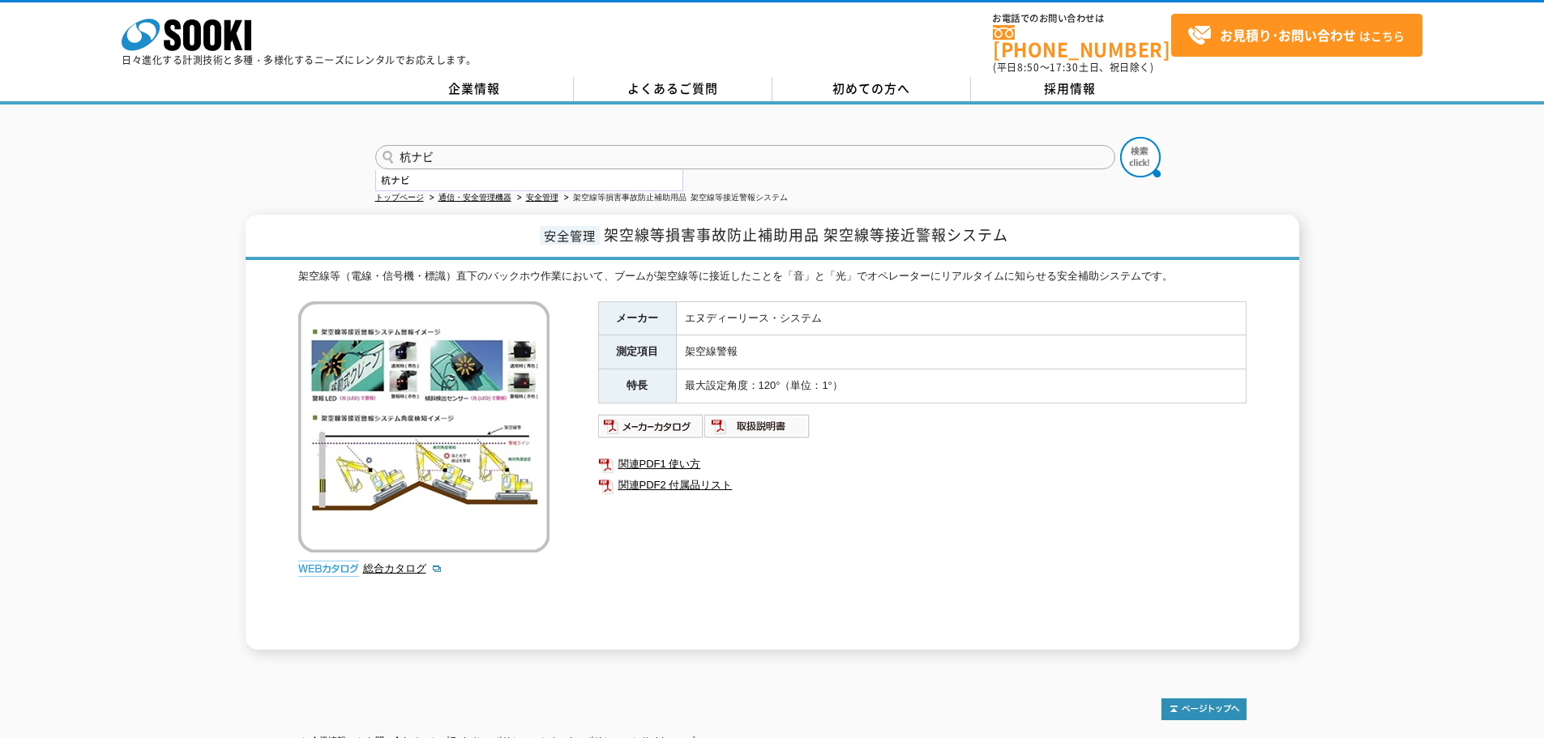
type input "杭ナビ"
click at [536, 179] on div "杭ナビ" at bounding box center [529, 180] width 306 height 20
click at [1152, 147] on img at bounding box center [1140, 157] width 41 height 41
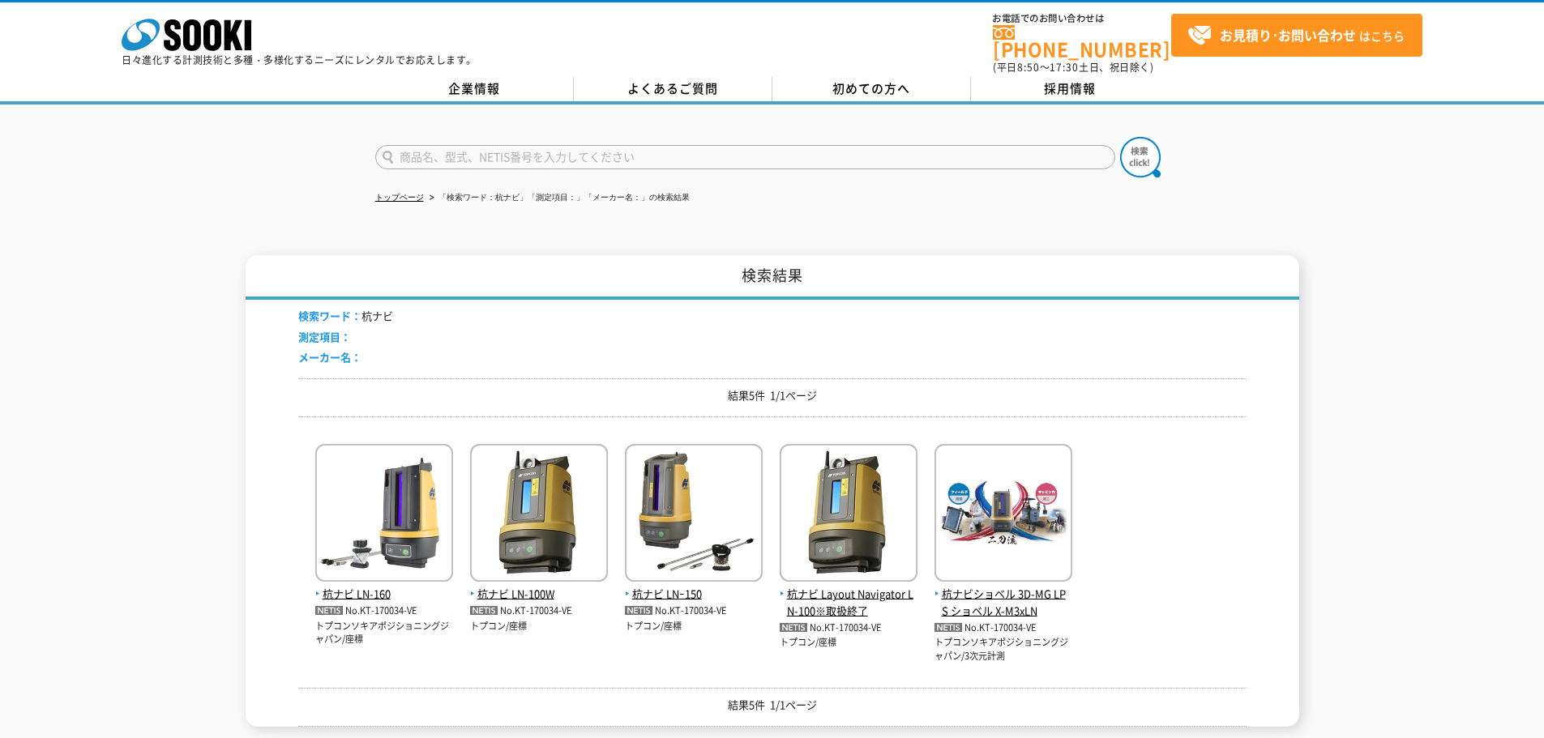
drag, startPoint x: 692, startPoint y: 585, endPoint x: 627, endPoint y: 412, distance: 184.4
click at [619, 396] on div "結果5件 1/1ページ" at bounding box center [772, 397] width 948 height 39
drag, startPoint x: 395, startPoint y: 485, endPoint x: 821, endPoint y: 318, distance: 458.1
click at [821, 318] on div "検索ワード： 杭ナビ 測定項目： メーカー名：" at bounding box center [772, 339] width 948 height 79
click at [943, 737] on div "トップページ 「検索ワード：杭ナビ」「測定項目：」「メーカー名：」の検索結果 検索結果 検索ワード： 杭ナビ 測定項目： メーカー名： 結果5件 1/1ページ…" at bounding box center [772, 428] width 1544 height 647
